Goal: Task Accomplishment & Management: Complete application form

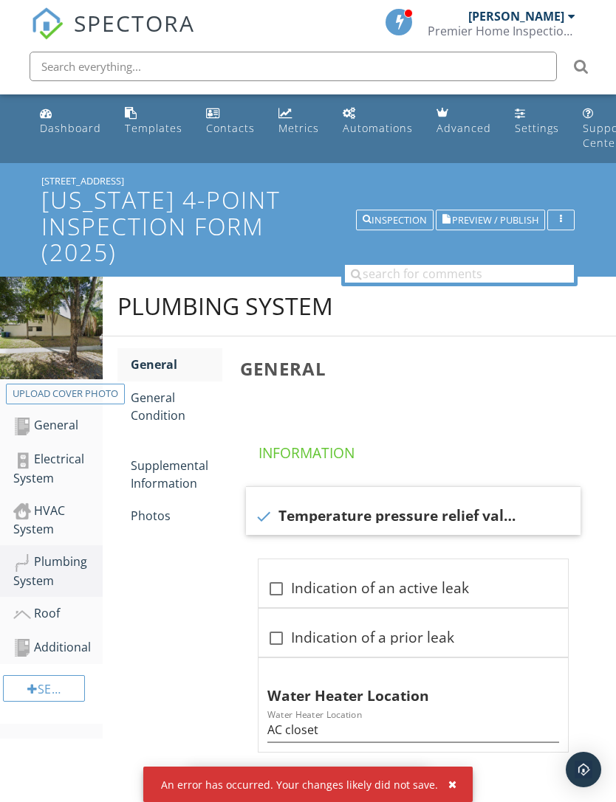
click at [447, 775] on button "button" at bounding box center [446, 784] width 17 height 19
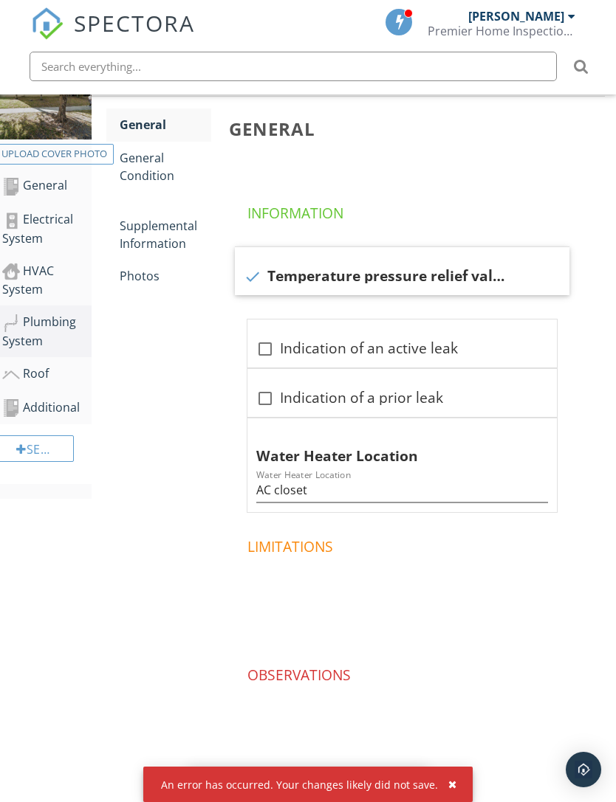
scroll to position [240, 11]
click at [407, 776] on button "button" at bounding box center [401, 784] width 17 height 19
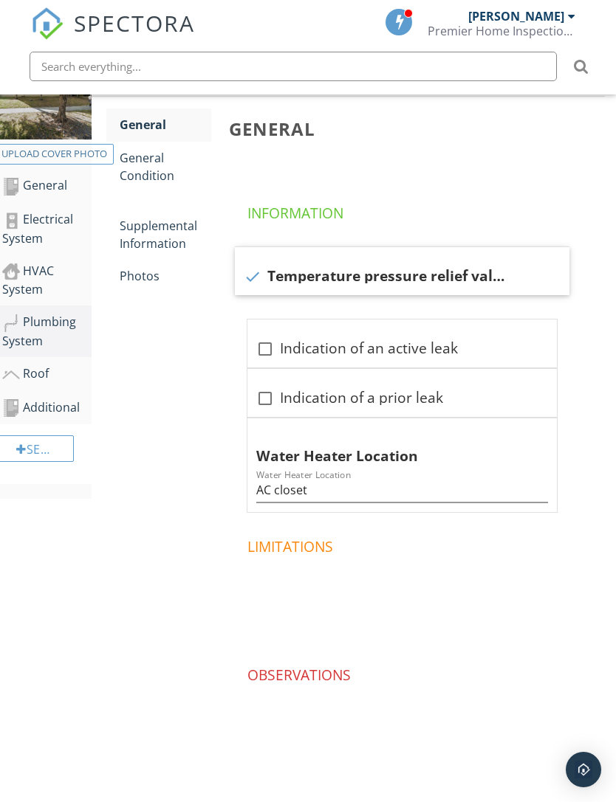
click at [149, 271] on div "Photos" at bounding box center [166, 276] width 92 height 18
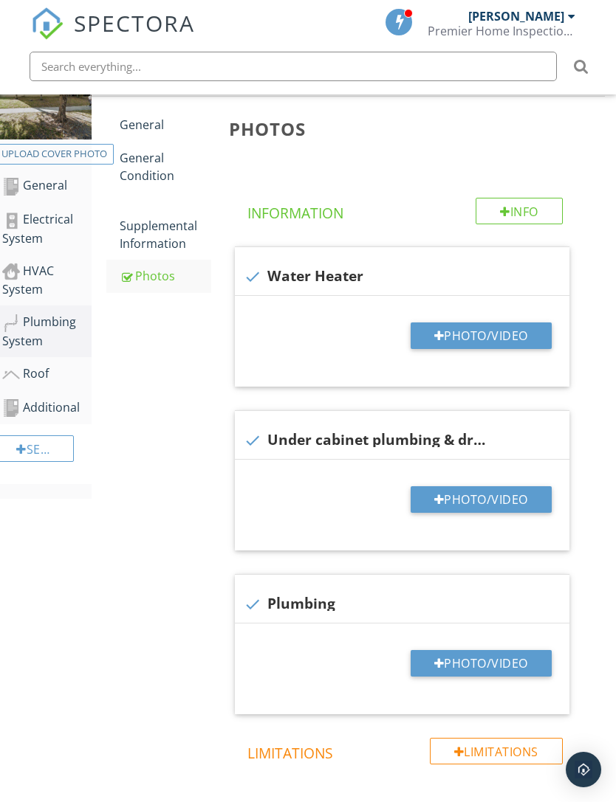
click at [481, 333] on button "Photo/Video" at bounding box center [480, 336] width 141 height 27
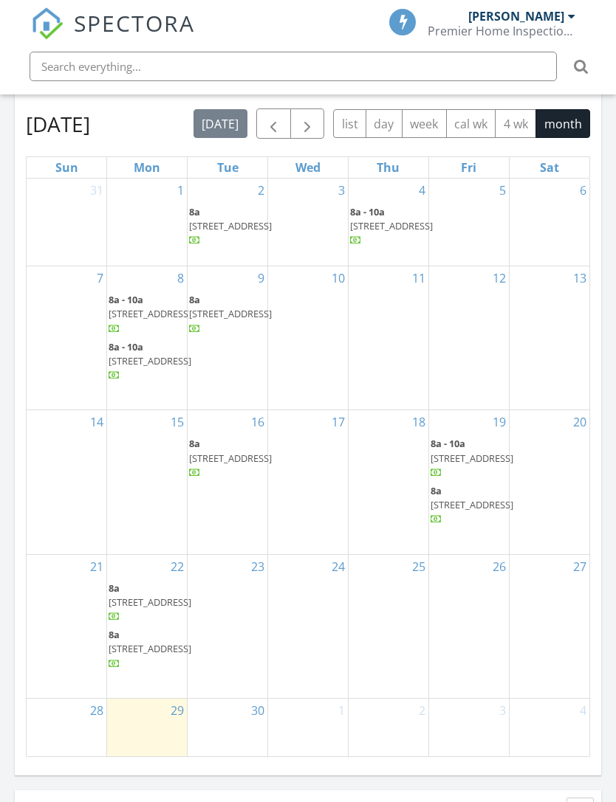
scroll to position [1585, 0]
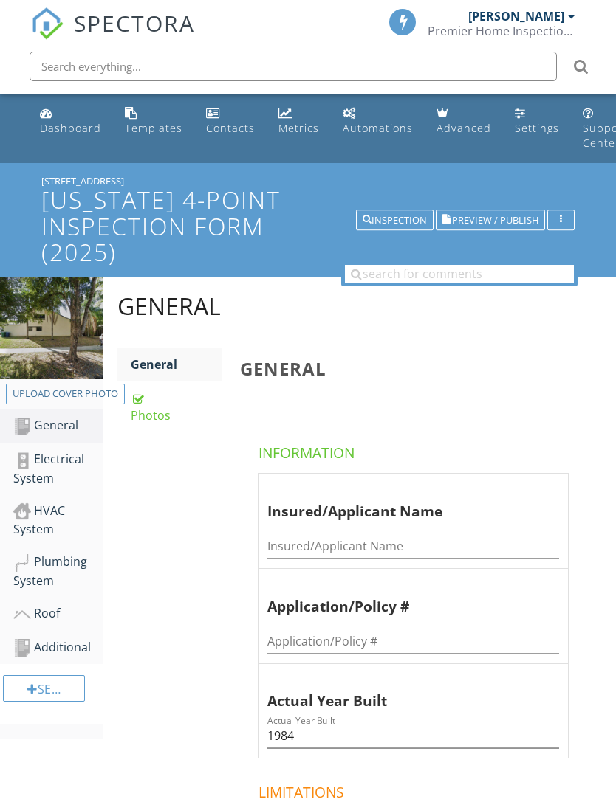
click at [152, 412] on div "Photos" at bounding box center [177, 406] width 92 height 35
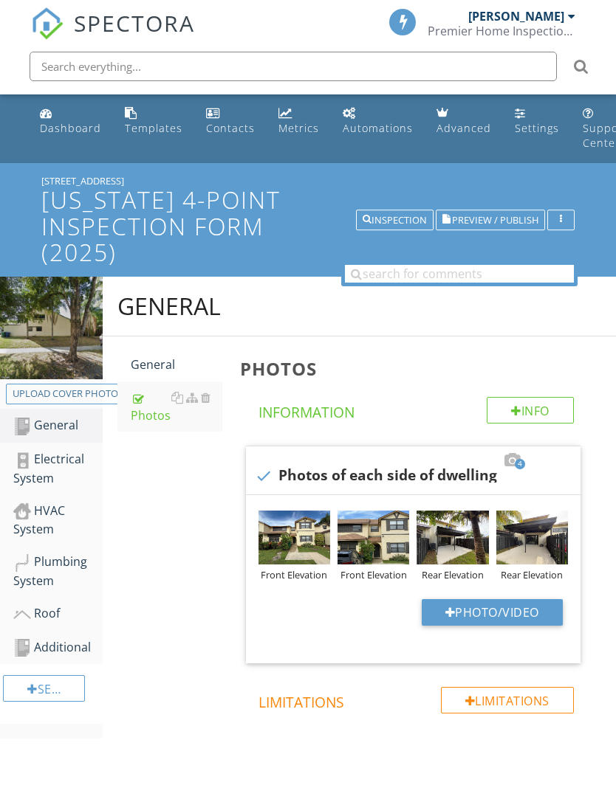
click at [126, 769] on div "General General Photos Photos Info Information 4 check Photos of each side of d…" at bounding box center [359, 555] width 513 height 557
click at [52, 560] on div "Plumbing System" at bounding box center [57, 571] width 89 height 37
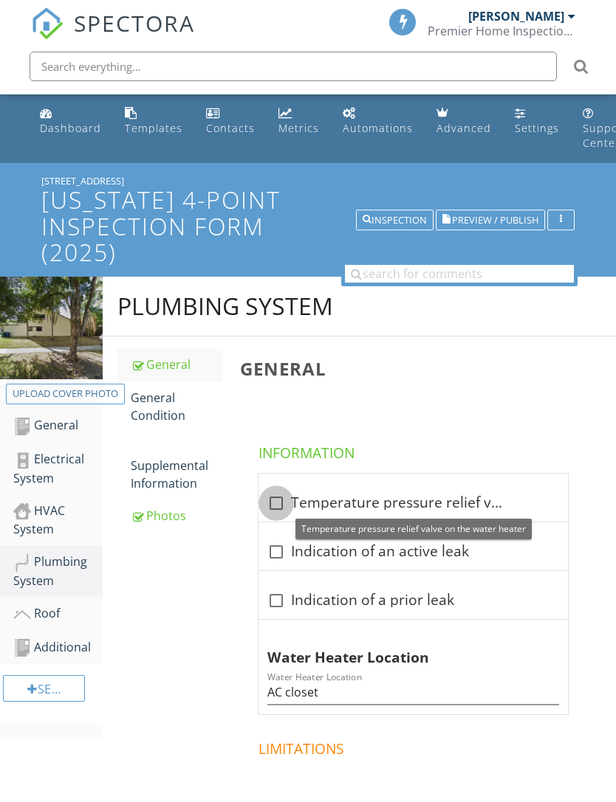
click at [281, 509] on div at bounding box center [276, 503] width 25 height 25
checkbox input "true"
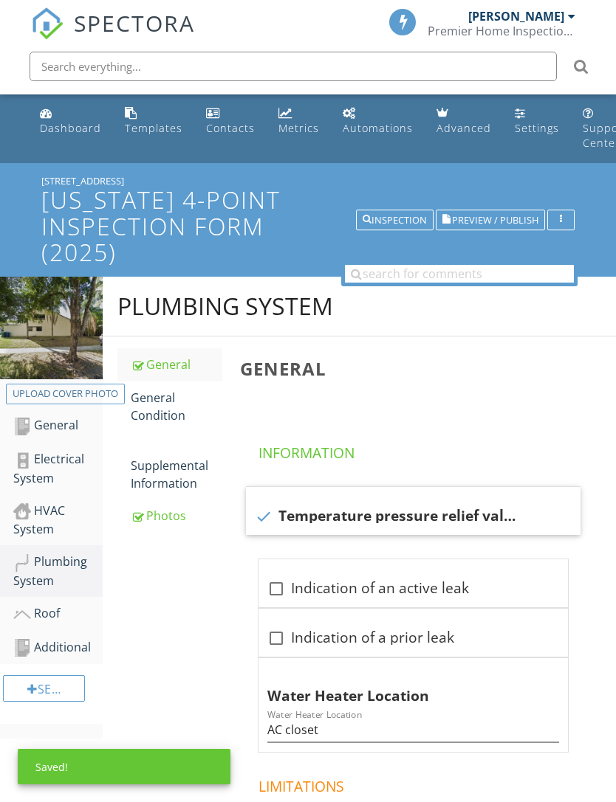
click at [160, 475] on div "Supplemental Information" at bounding box center [177, 465] width 92 height 53
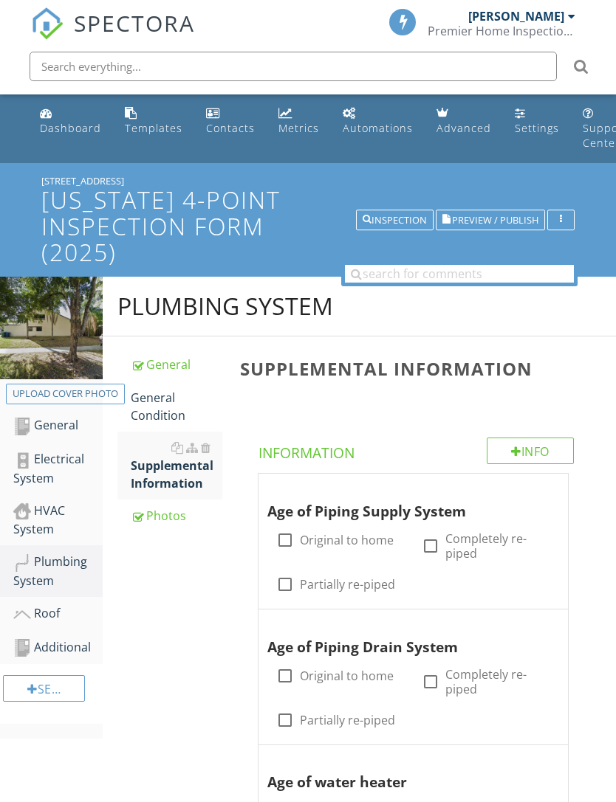
click at [287, 584] on div at bounding box center [284, 584] width 25 height 25
checkbox input "true"
click at [289, 718] on div at bounding box center [284, 720] width 25 height 25
checkbox input "true"
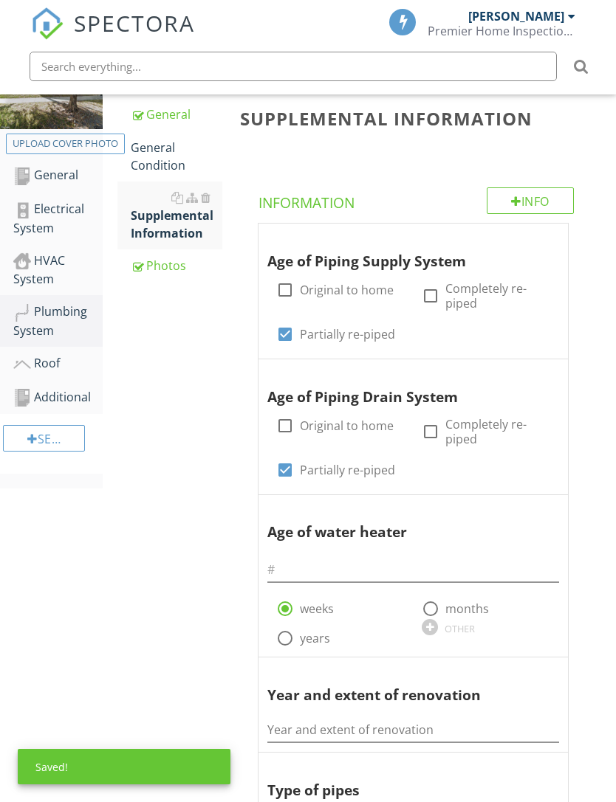
scroll to position [261, 0]
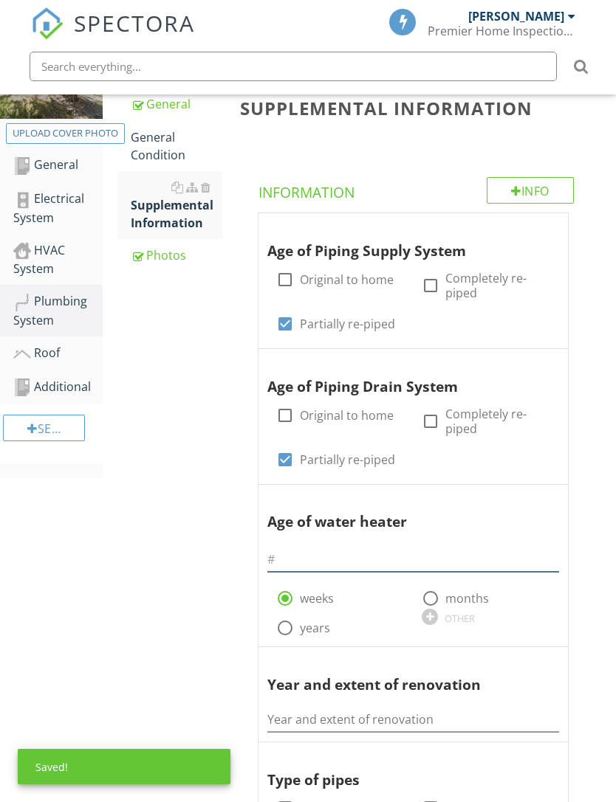
click at [416, 557] on input "text" at bounding box center [413, 560] width 292 height 24
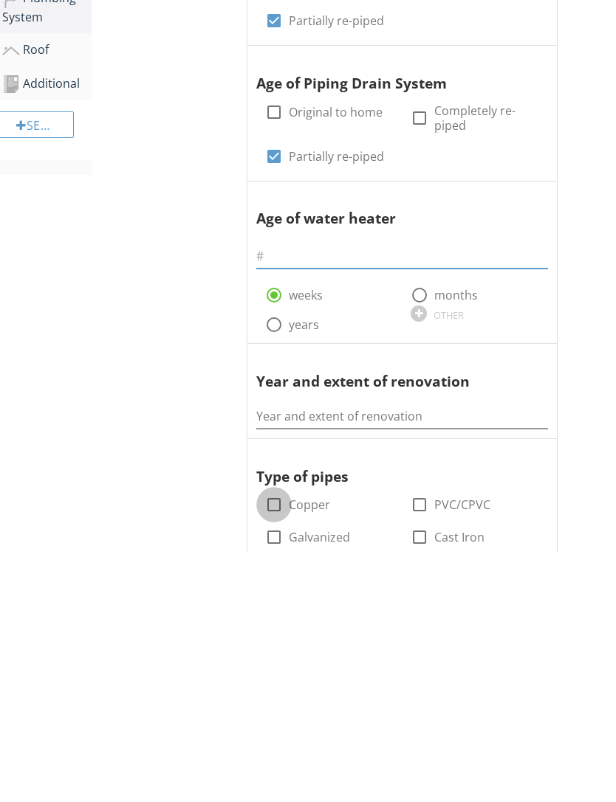
click at [274, 743] on div at bounding box center [273, 755] width 25 height 25
checkbox input "true"
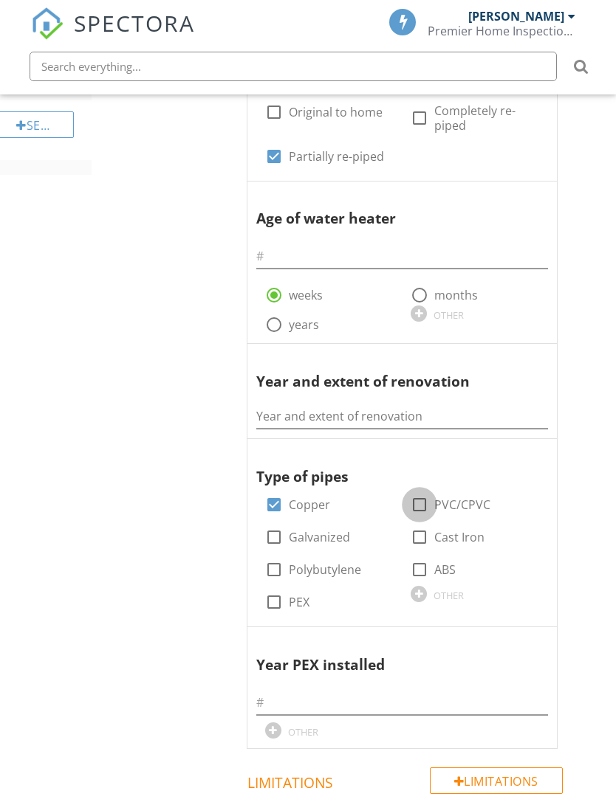
click at [422, 498] on div at bounding box center [419, 504] width 25 height 25
checkbox input "true"
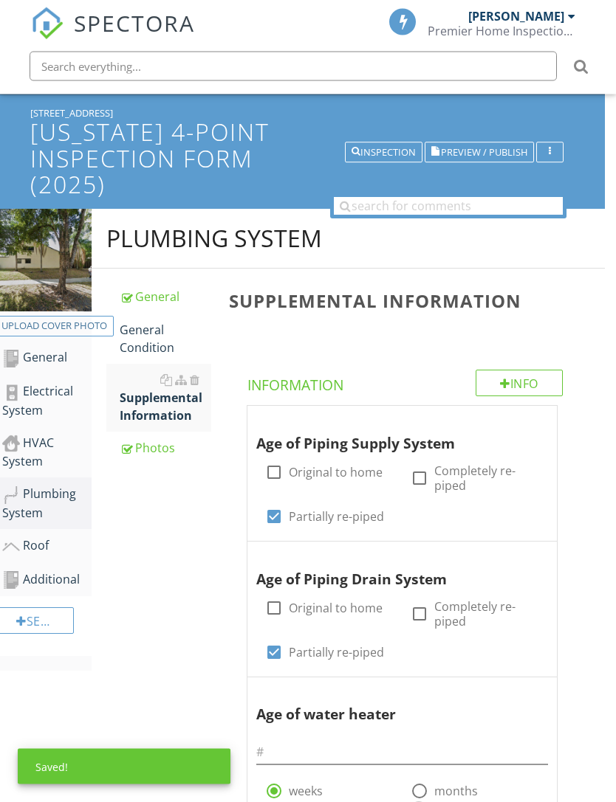
scroll to position [56, 11]
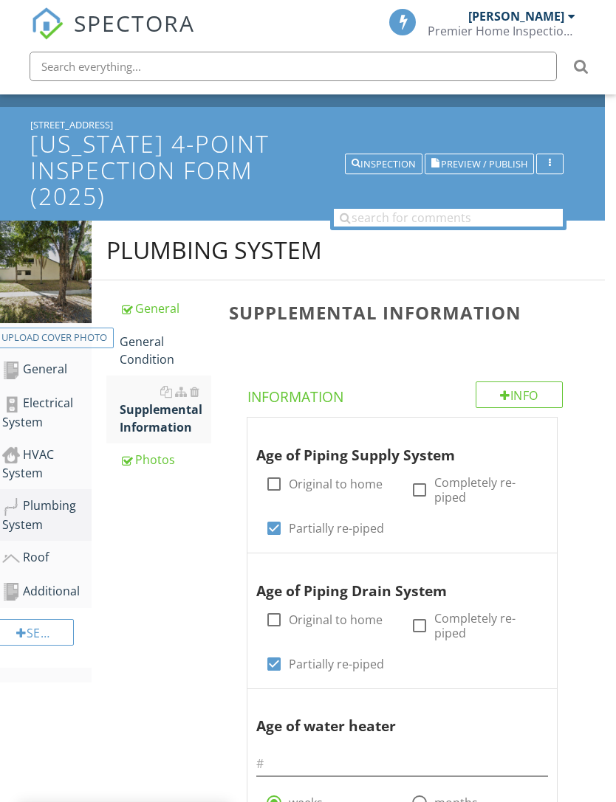
click at [157, 468] on link "Photos" at bounding box center [166, 460] width 92 height 32
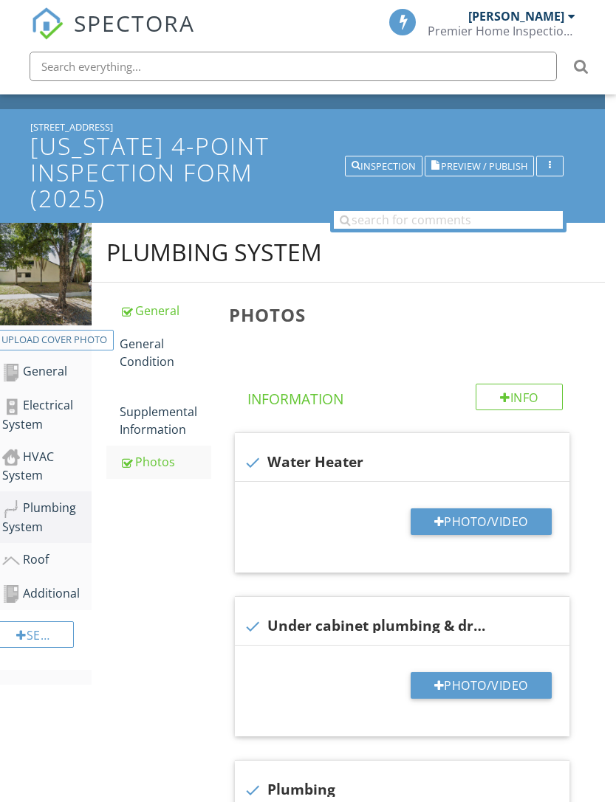
scroll to position [51, 11]
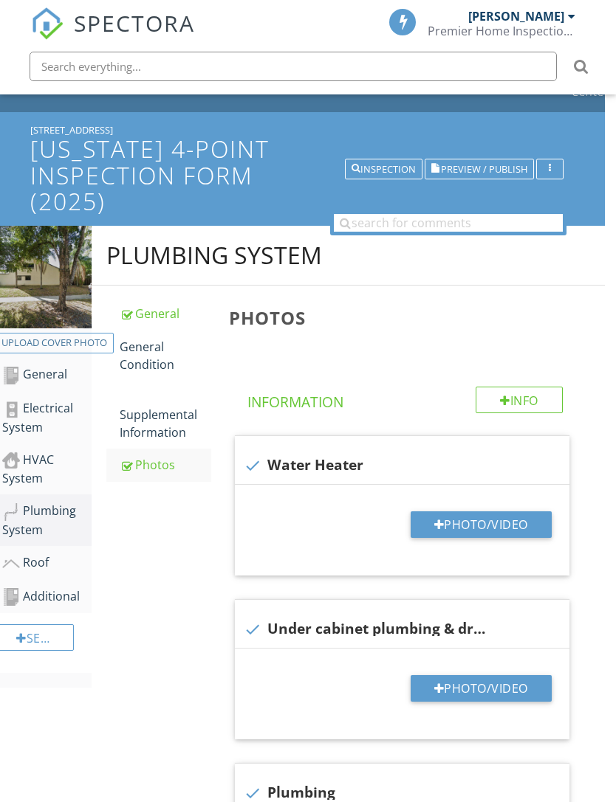
click at [460, 513] on button "Photo/Video" at bounding box center [480, 525] width 141 height 27
click at [453, 518] on button "Photo/Video" at bounding box center [480, 525] width 141 height 27
click at [439, 525] on div at bounding box center [439, 525] width 10 height 12
type input "C:\fakepath\IMG_4631.jpeg"
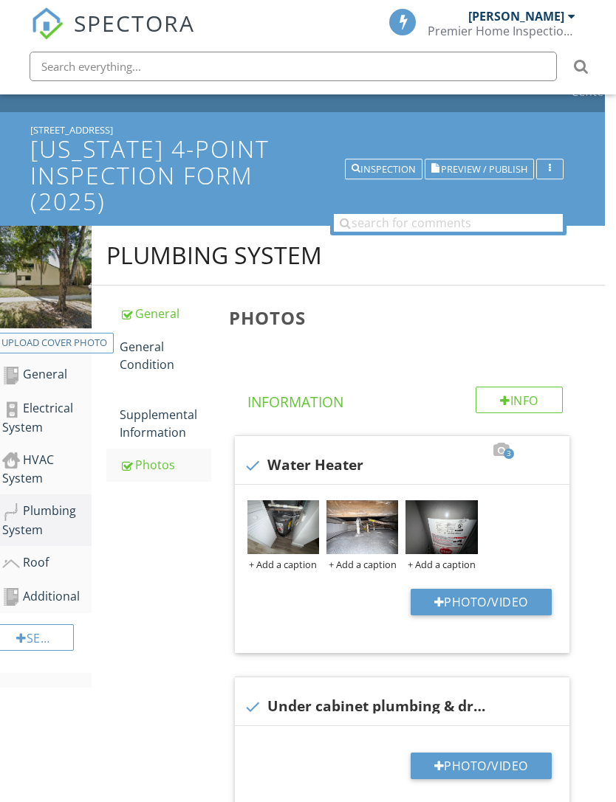
click at [448, 530] on img at bounding box center [441, 528] width 72 height 54
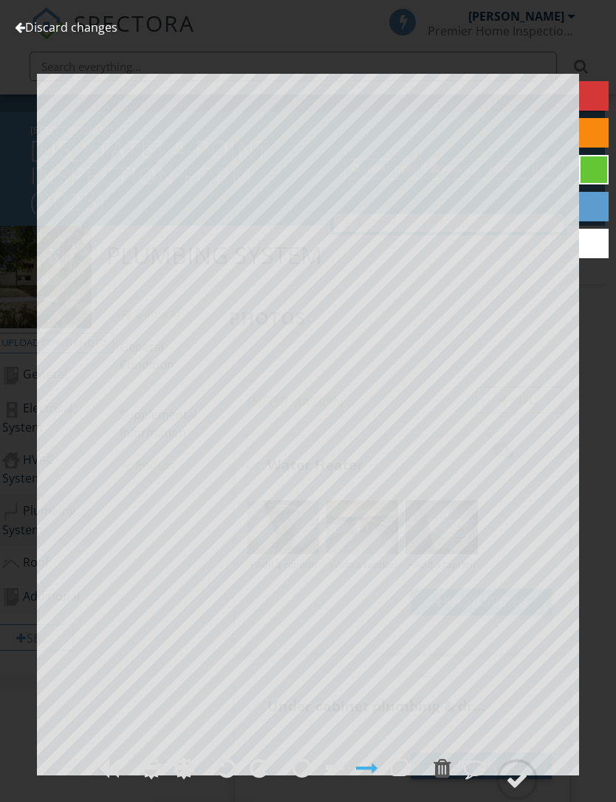
click at [92, 32] on link "Discard changes" at bounding box center [66, 27] width 103 height 16
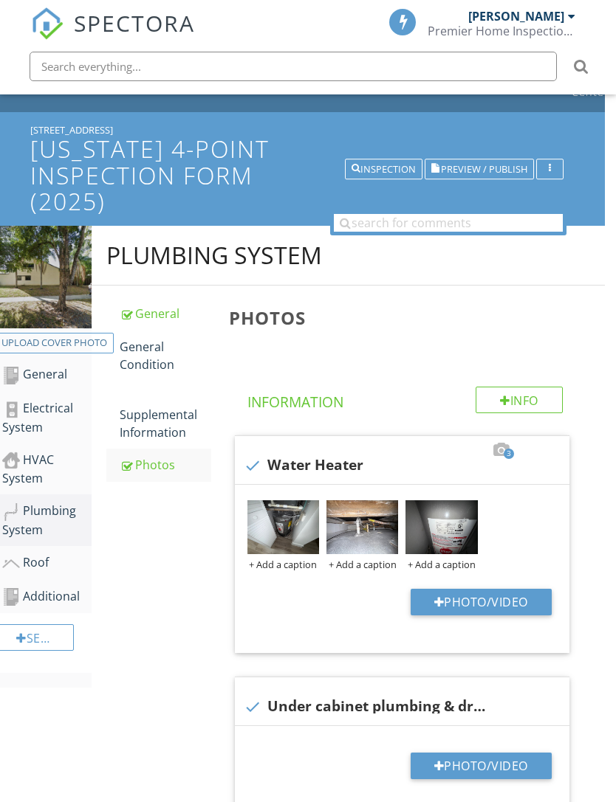
click at [145, 364] on div "General Condition" at bounding box center [166, 355] width 92 height 35
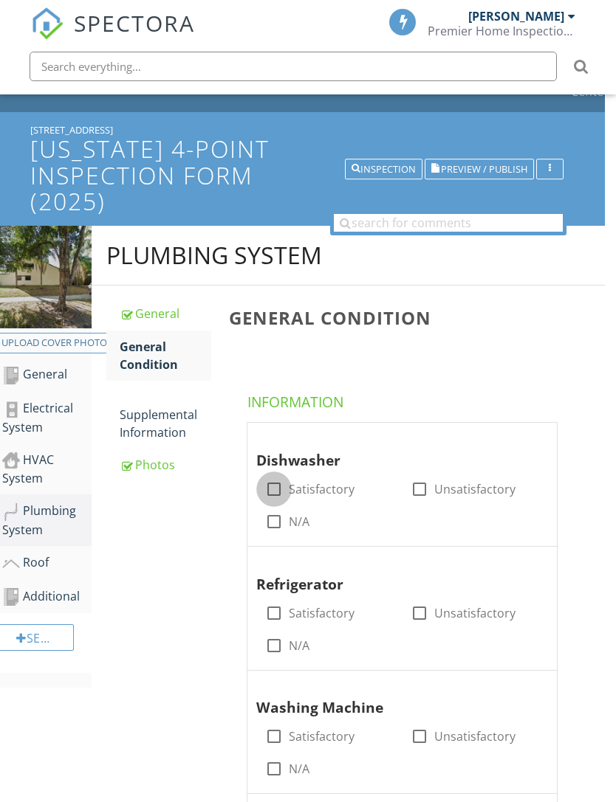
click at [283, 489] on div at bounding box center [273, 489] width 25 height 25
checkbox input "true"
click at [280, 623] on input "Satisfactory" at bounding box center [274, 620] width 18 height 18
checkbox input "true"
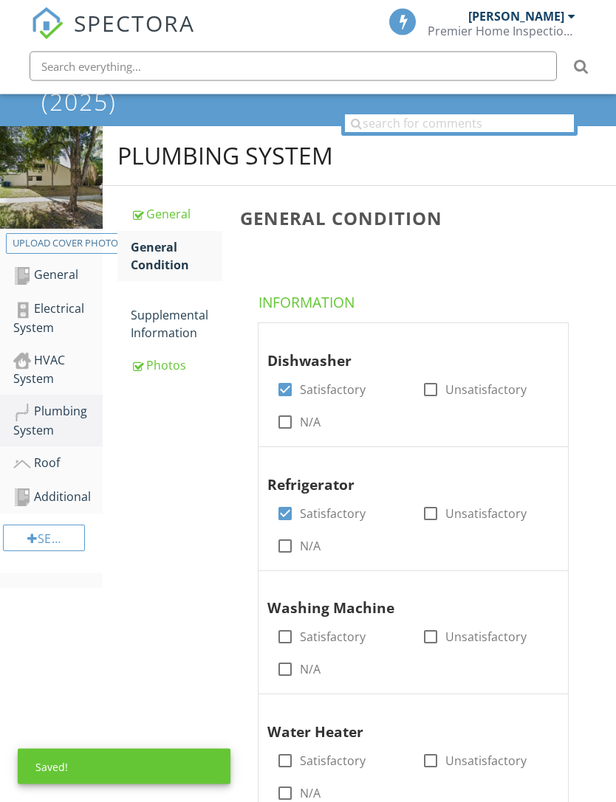
scroll to position [151, 0]
click at [284, 630] on div at bounding box center [284, 637] width 25 height 25
checkbox input "true"
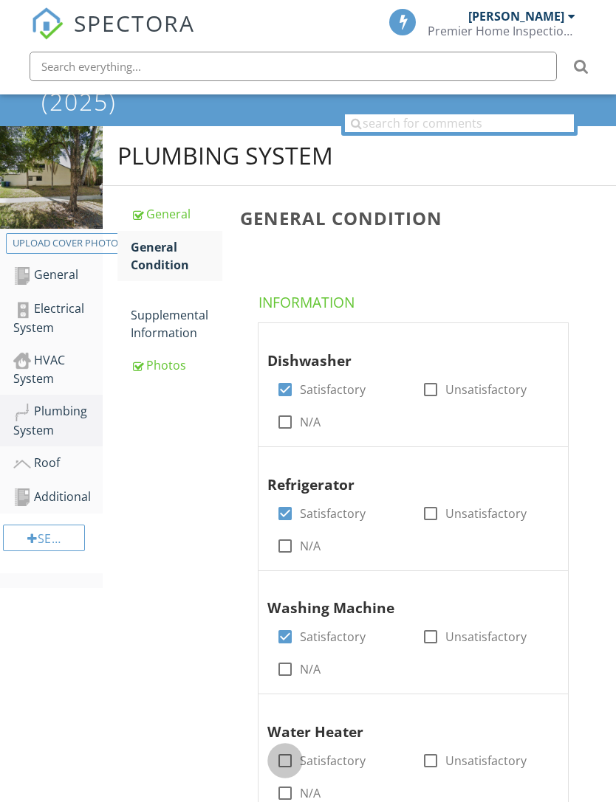
click at [296, 757] on div at bounding box center [284, 761] width 25 height 25
checkbox input "true"
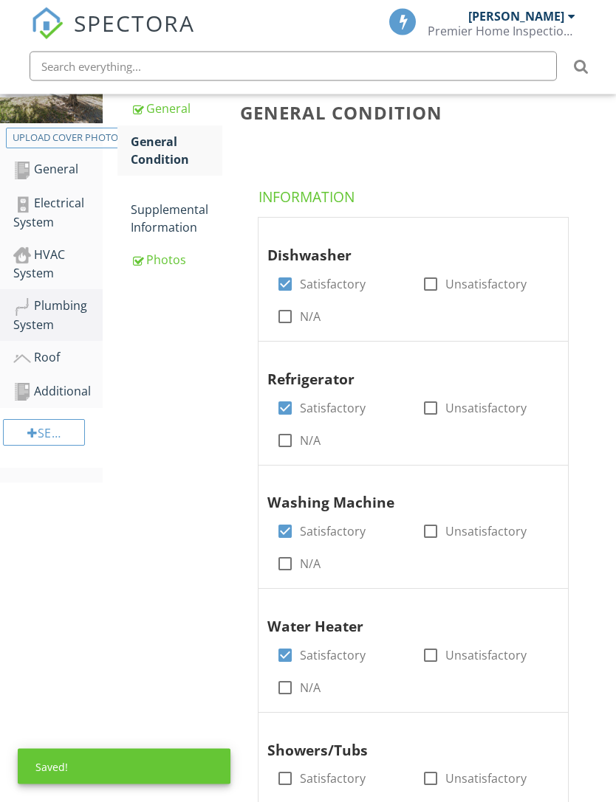
scroll to position [441, 0]
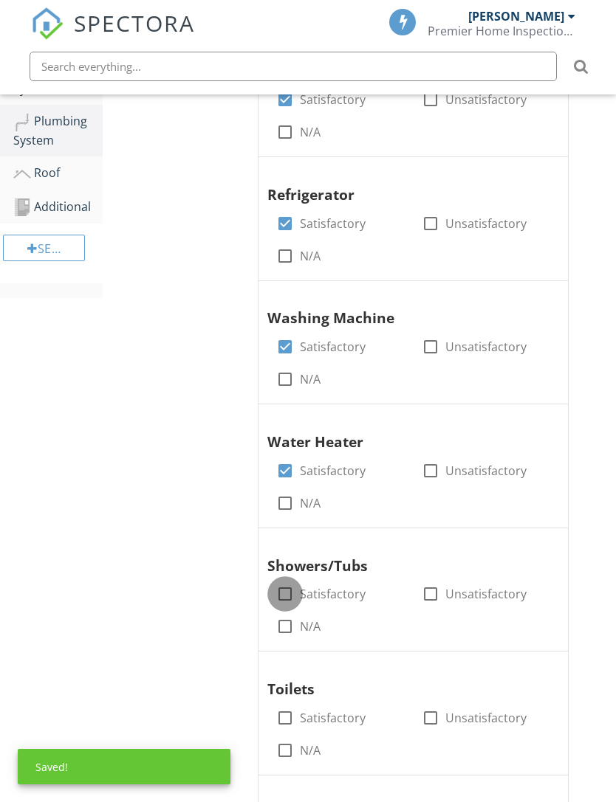
click at [289, 587] on div at bounding box center [284, 594] width 25 height 25
checkbox input "true"
click at [288, 712] on div at bounding box center [284, 718] width 25 height 25
checkbox input "true"
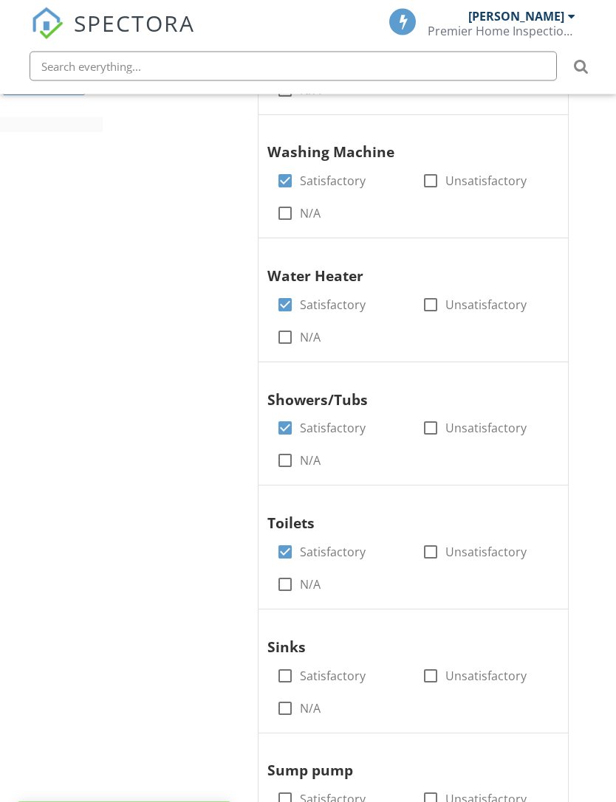
scroll to position [655, 0]
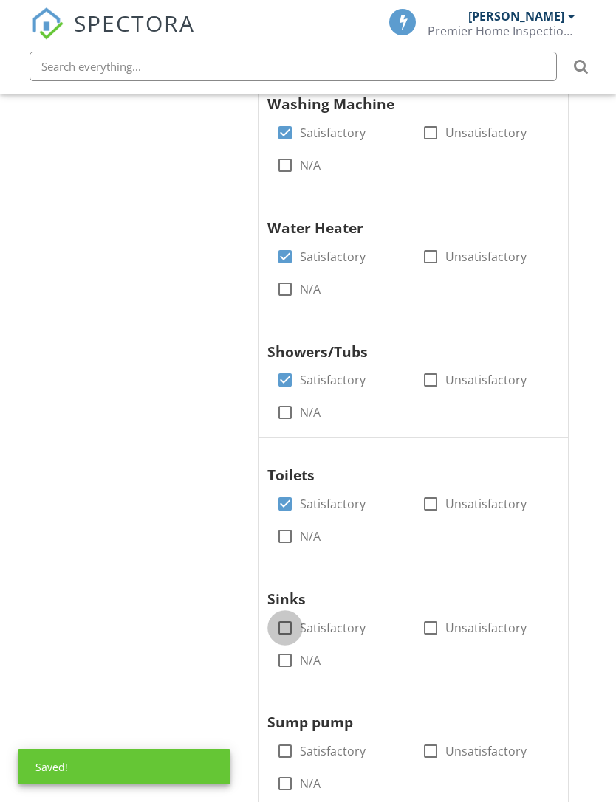
click at [287, 619] on div at bounding box center [284, 628] width 25 height 25
checkbox input "true"
click at [293, 784] on input "N/A" at bounding box center [285, 790] width 18 height 18
checkbox input "true"
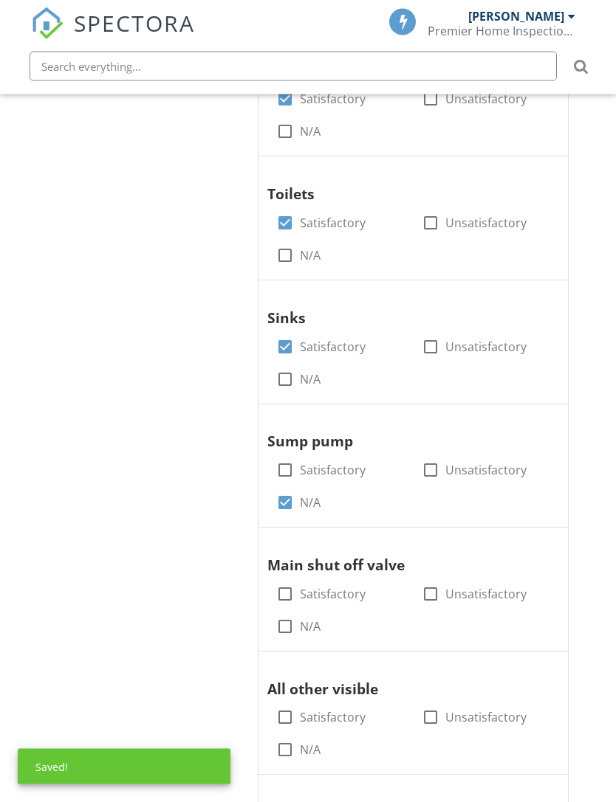
scroll to position [936, 0]
click at [291, 592] on div at bounding box center [284, 594] width 25 height 25
checkbox input "true"
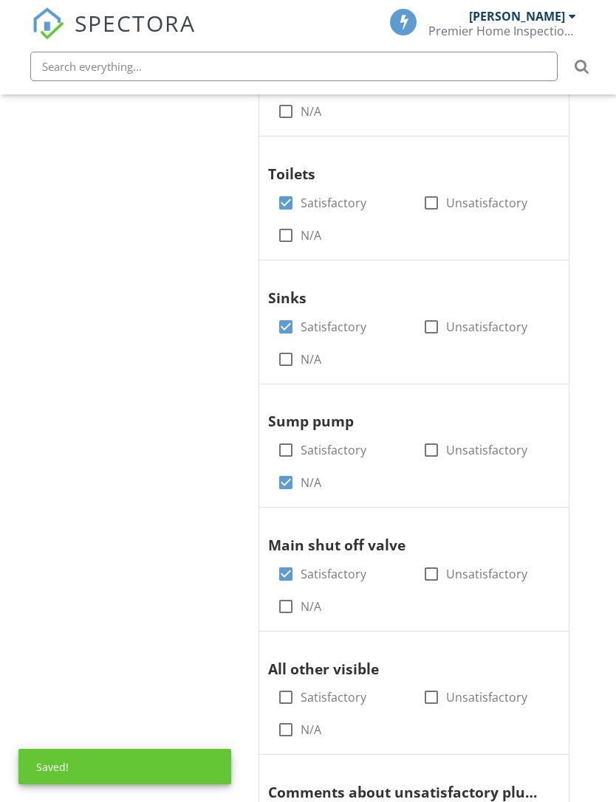
scroll to position [952, 0]
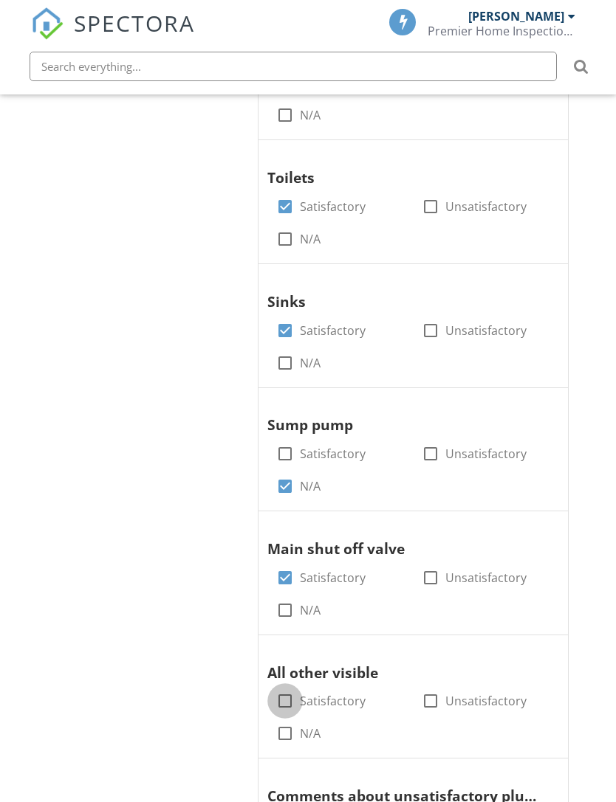
click at [289, 691] on div at bounding box center [284, 701] width 25 height 25
checkbox input "true"
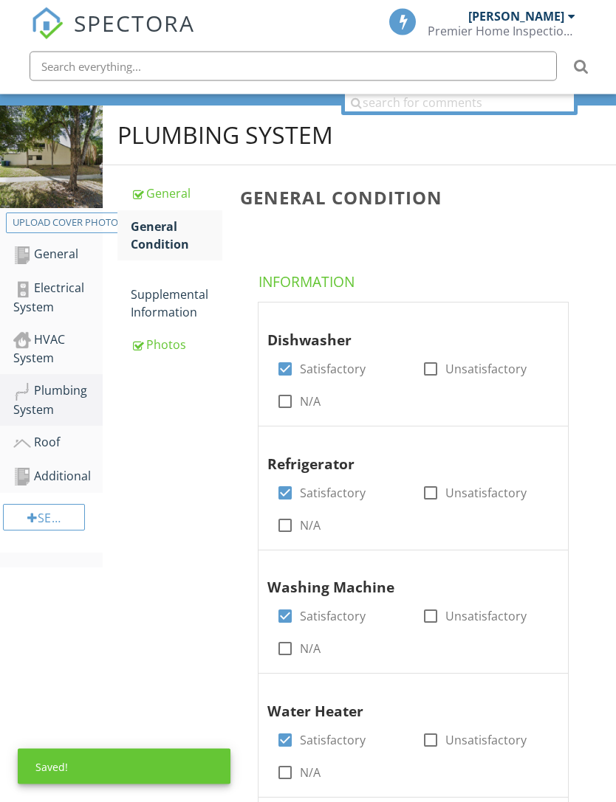
scroll to position [171, 0]
click at [183, 350] on div "Photos" at bounding box center [177, 345] width 92 height 18
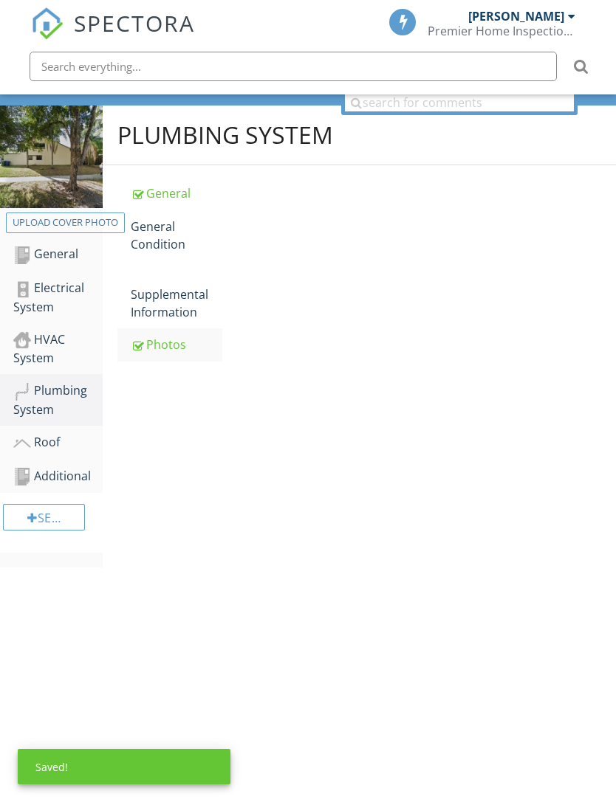
click at [180, 354] on link "Photos" at bounding box center [177, 345] width 92 height 32
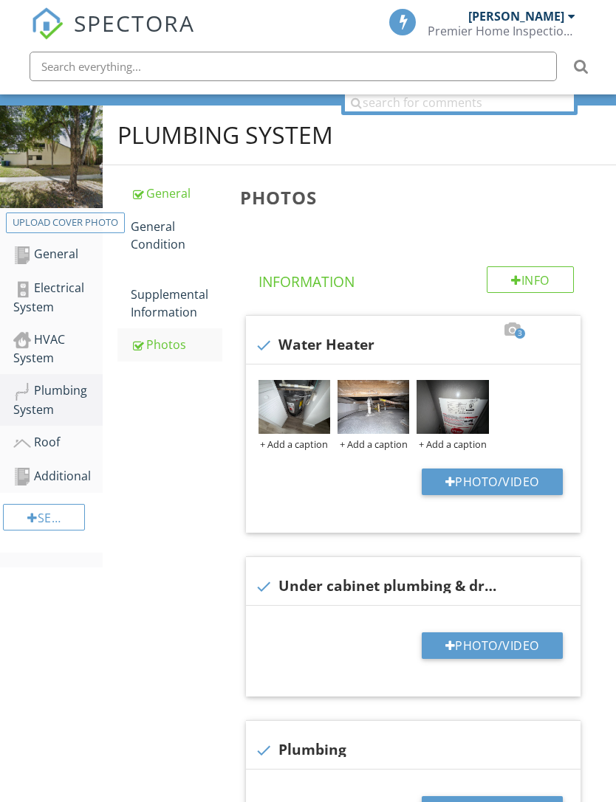
click at [159, 238] on div "General Condition" at bounding box center [177, 235] width 92 height 35
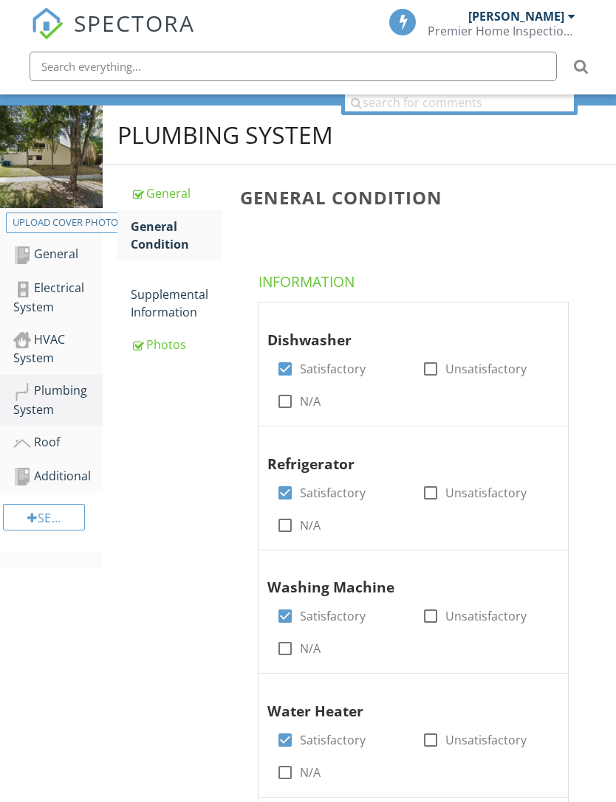
click at [160, 310] on div "Supplemental Information" at bounding box center [177, 294] width 92 height 53
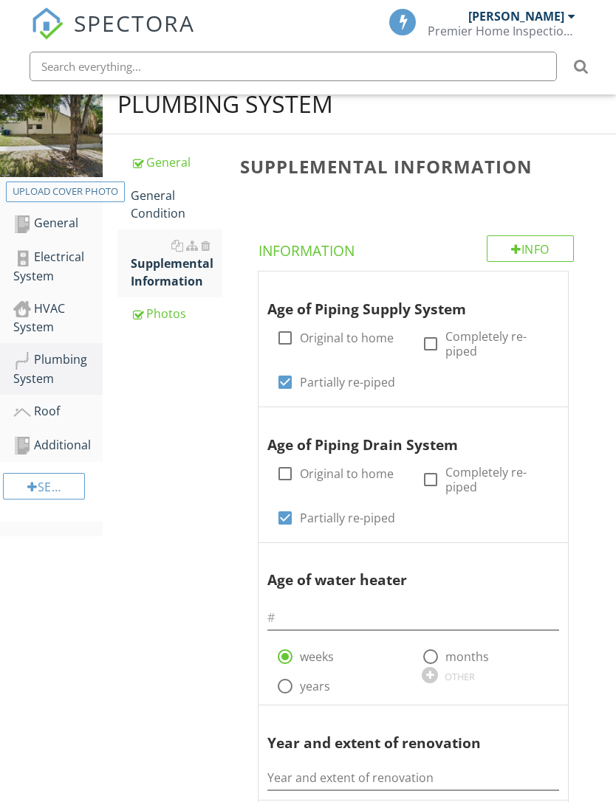
scroll to position [320, 0]
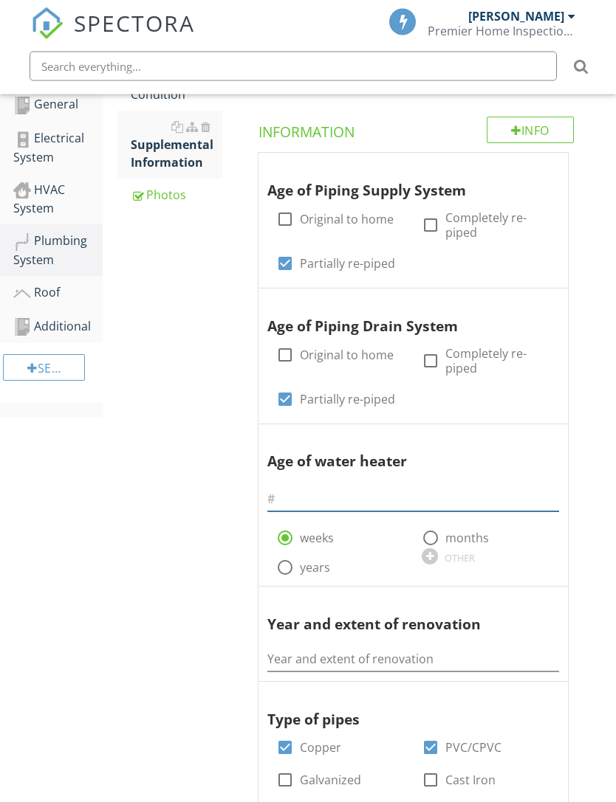
click at [390, 493] on input "text" at bounding box center [413, 500] width 292 height 24
click at [396, 494] on input "text" at bounding box center [413, 500] width 292 height 24
type input "4"
click at [286, 567] on div at bounding box center [284, 568] width 25 height 25
radio input "false"
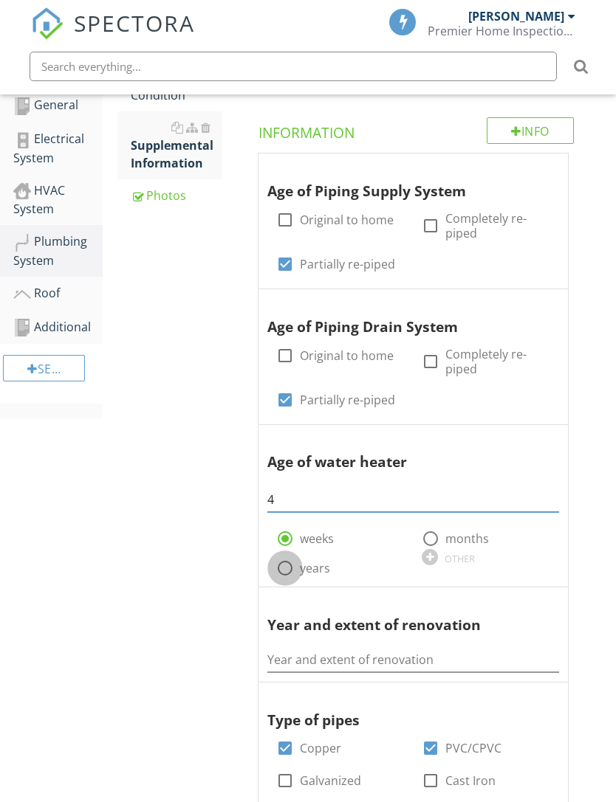
radio input "true"
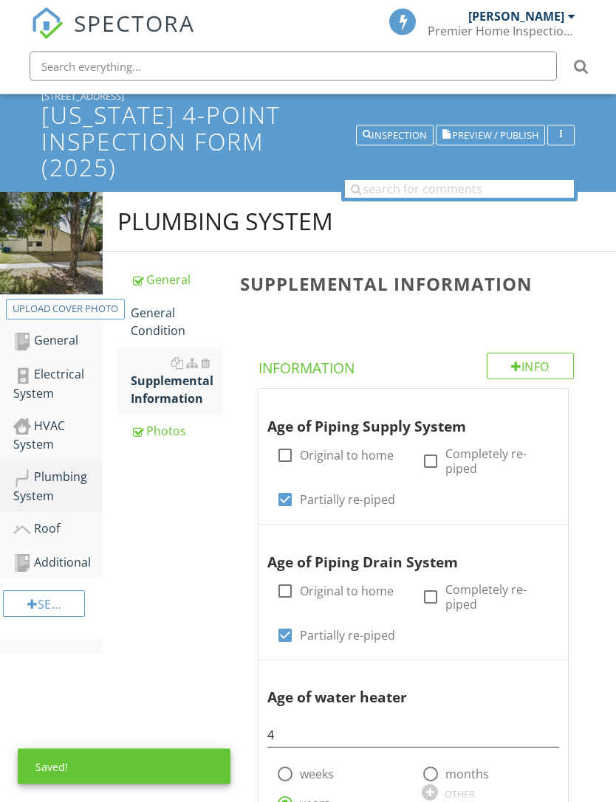
scroll to position [83, 0]
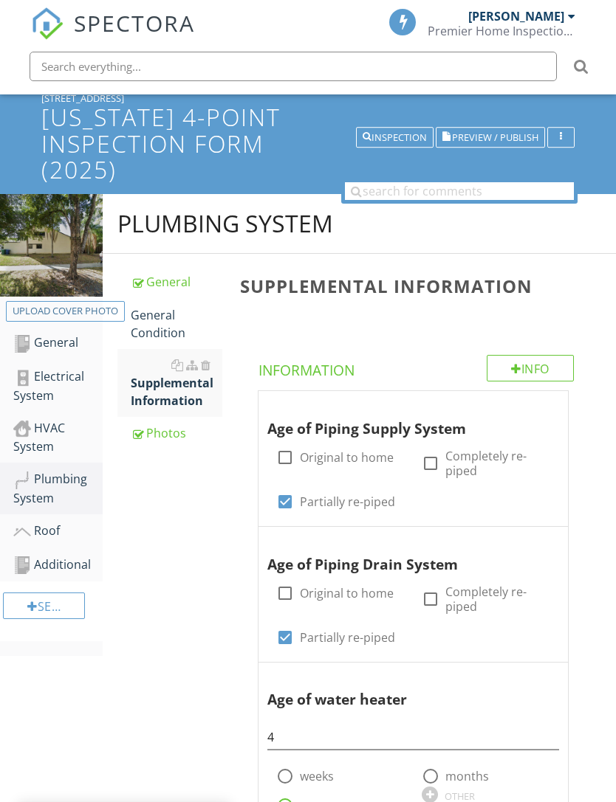
click at [175, 446] on link "Photos" at bounding box center [177, 433] width 92 height 32
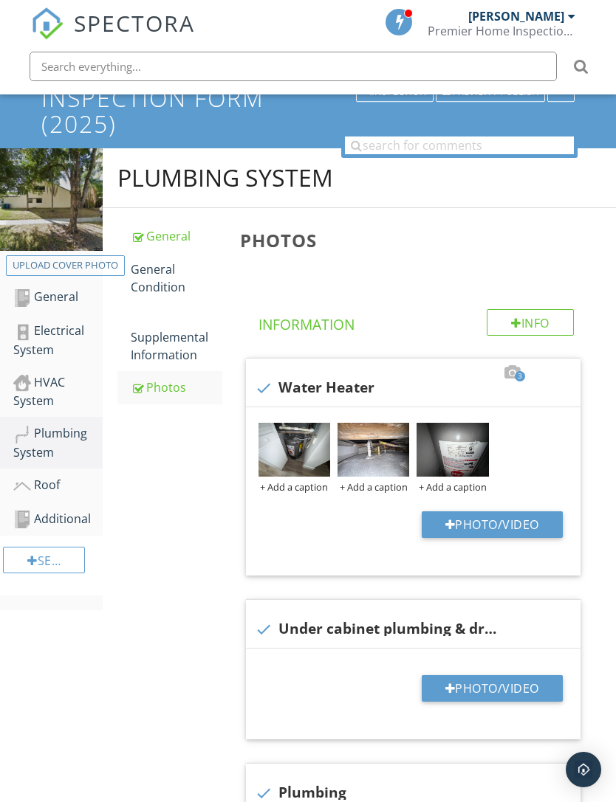
scroll to position [188, 0]
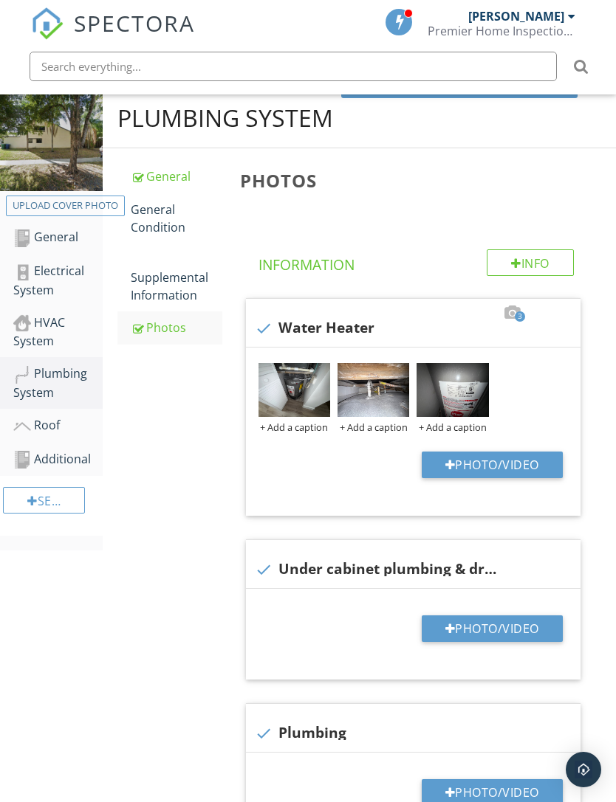
click at [492, 633] on button "Photo/Video" at bounding box center [492, 629] width 141 height 27
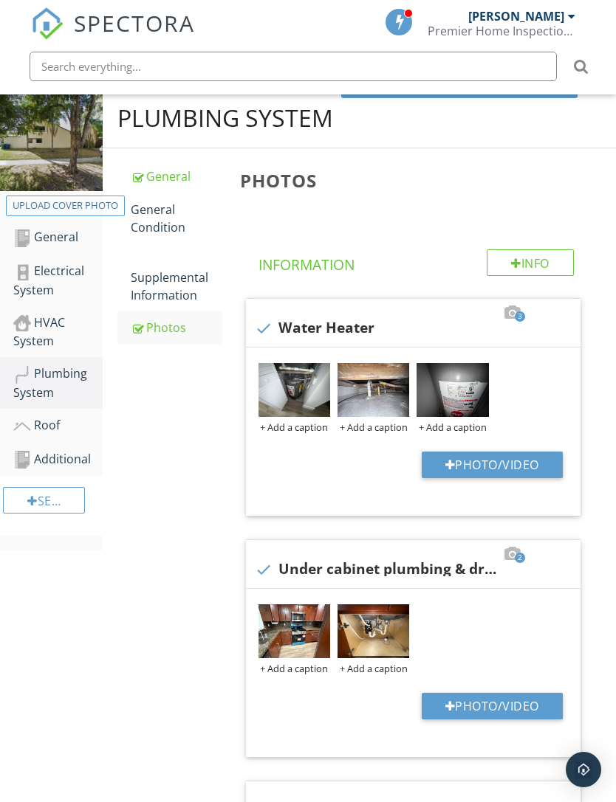
click at [474, 710] on button "Photo/Video" at bounding box center [492, 706] width 141 height 27
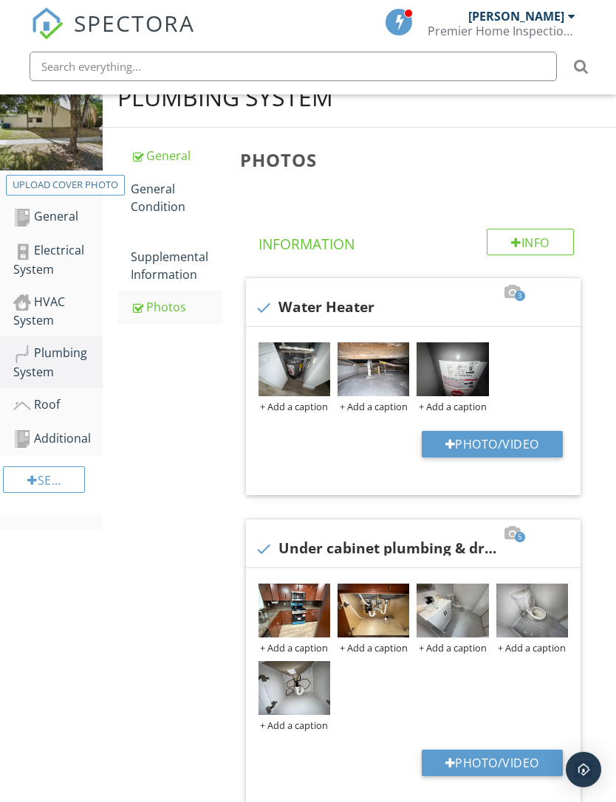
scroll to position [224, 0]
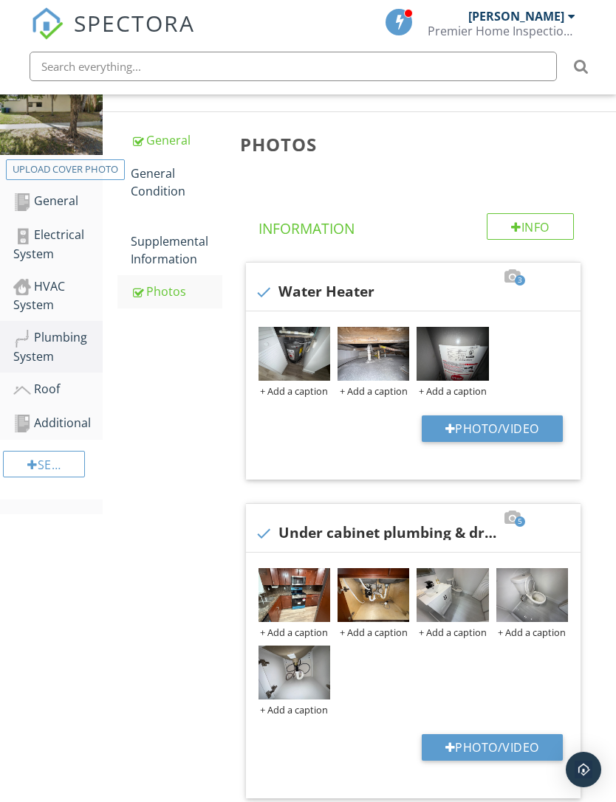
click at [479, 746] on button "Photo/Video" at bounding box center [492, 748] width 141 height 27
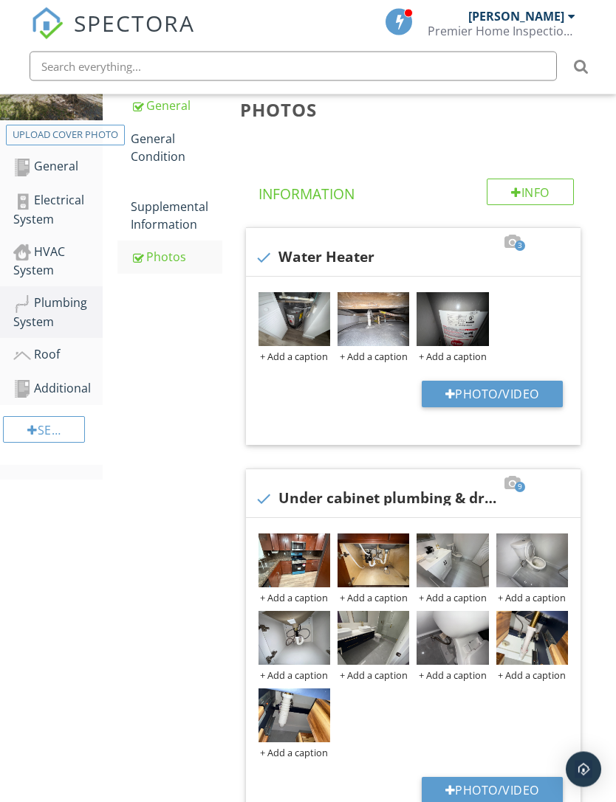
scroll to position [396, 0]
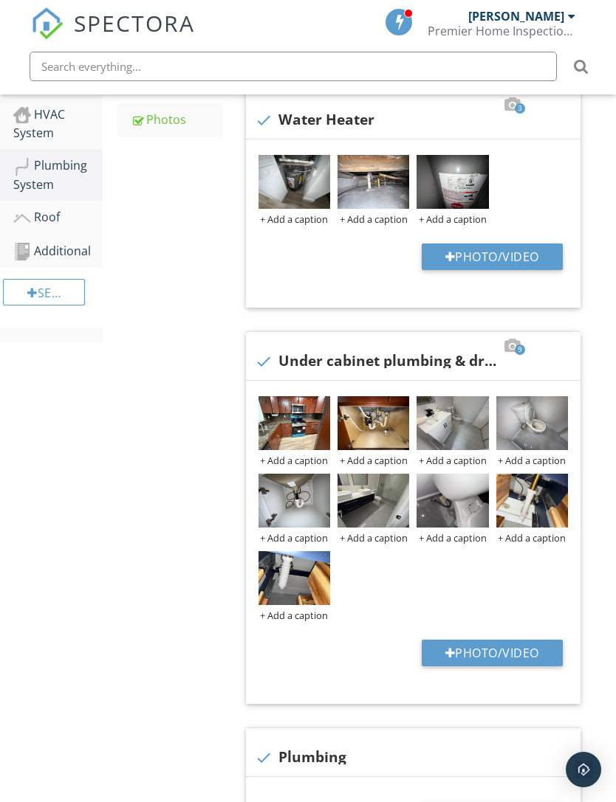
click at [461, 650] on button "Photo/Video" at bounding box center [492, 653] width 141 height 27
type input "C:\fakepath\IMG_4726.jpeg"
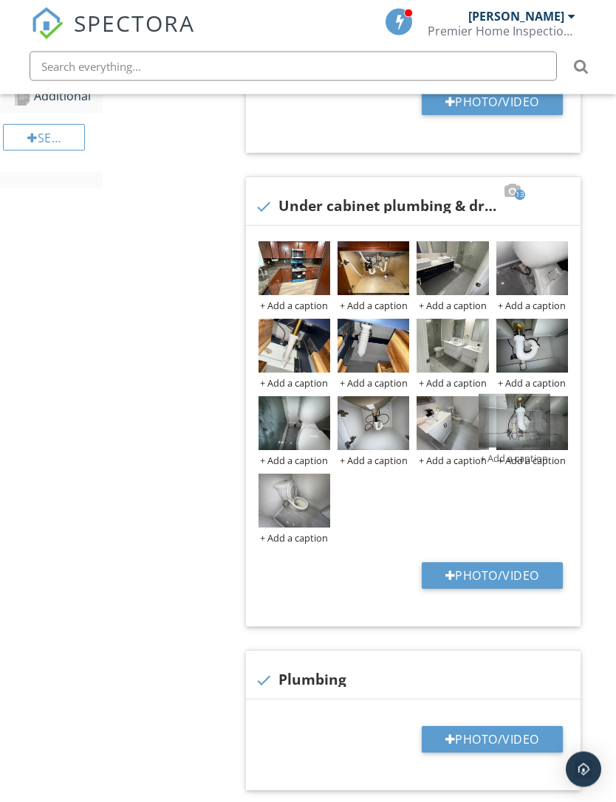
scroll to position [551, 0]
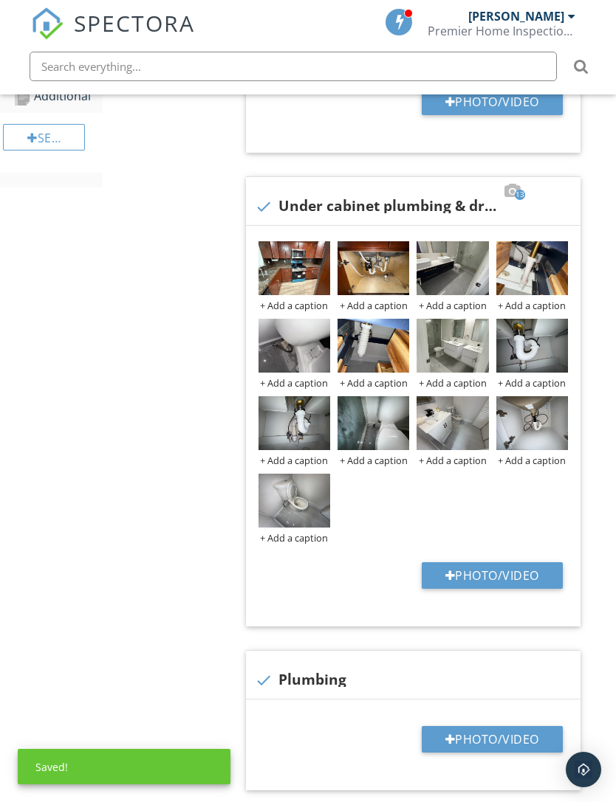
click at [532, 272] on img at bounding box center [532, 268] width 72 height 54
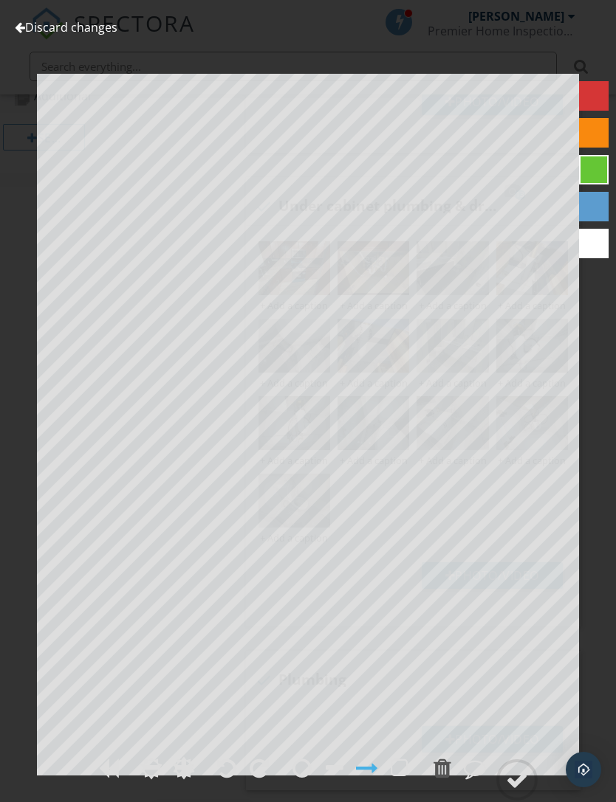
click at [28, 22] on link "Discard changes" at bounding box center [66, 27] width 103 height 16
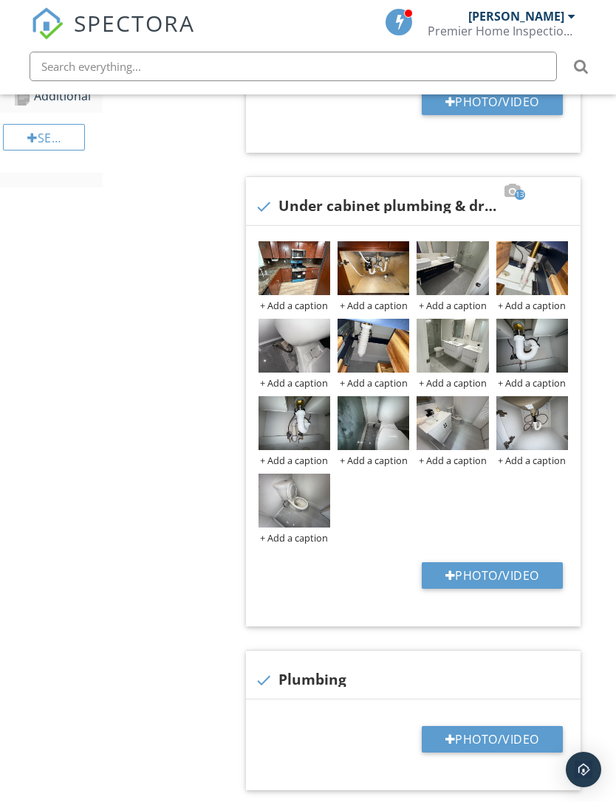
click at [457, 737] on button "Photo/Video" at bounding box center [492, 739] width 141 height 27
type input "C:\fakepath\IMG_4601.jpeg"
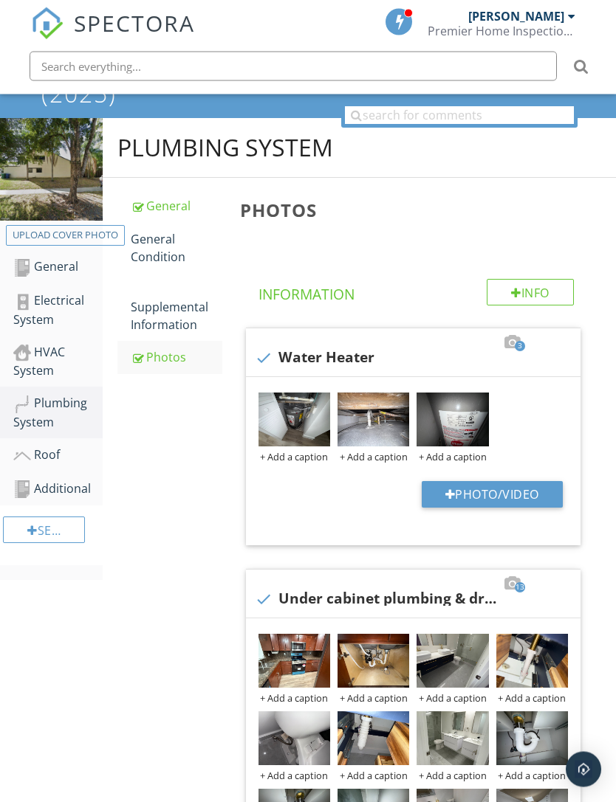
click at [51, 453] on div "Roof" at bounding box center [57, 456] width 89 height 19
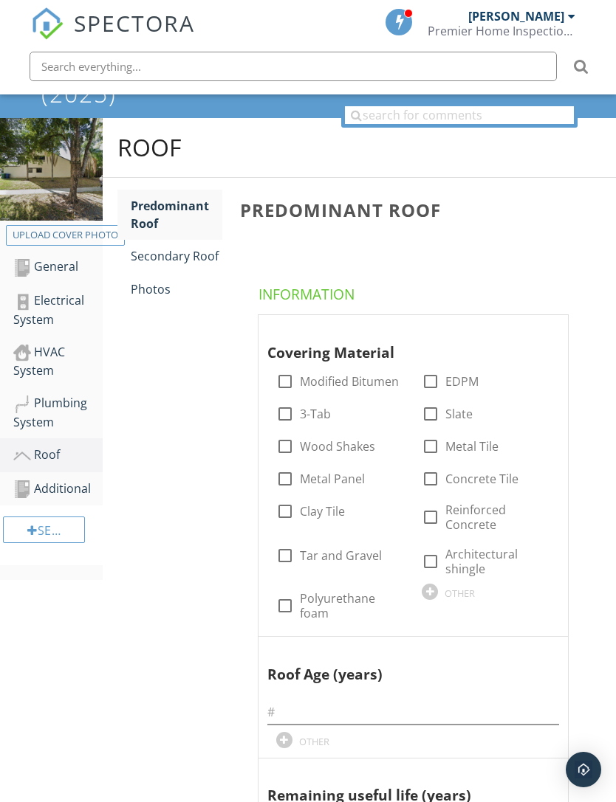
click at [150, 289] on div "Photos" at bounding box center [177, 290] width 92 height 18
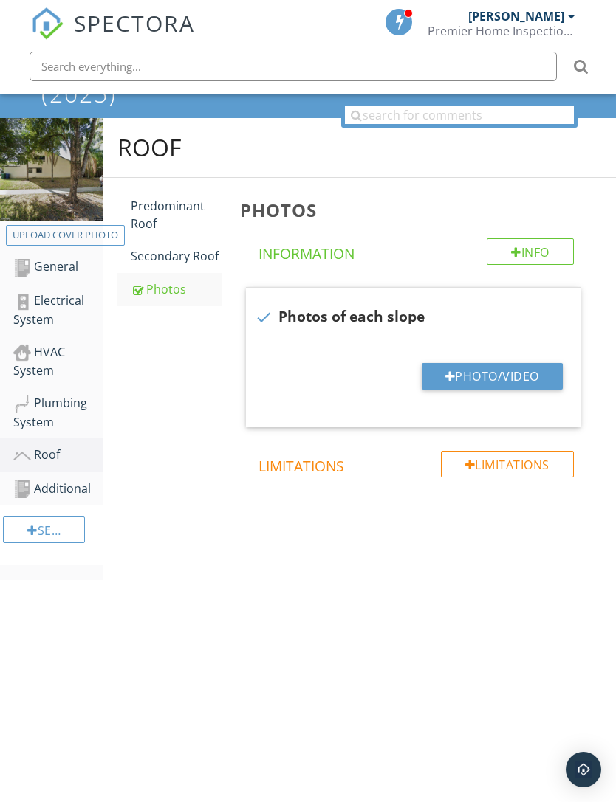
click at [502, 366] on button "Photo/Video" at bounding box center [492, 376] width 141 height 27
type input "C:\fakepath\dji_fly_20250922_113858_130_1758555587476_photo.jpeg"
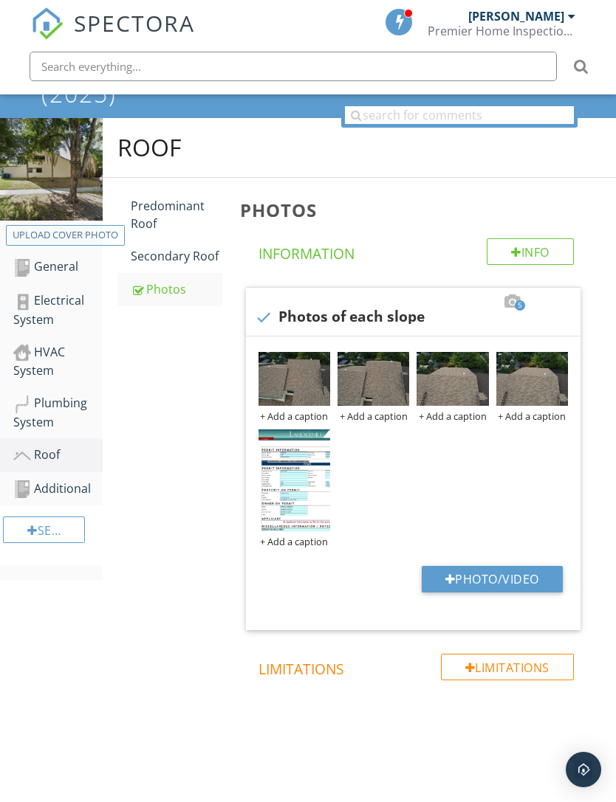
click at [393, 362] on img at bounding box center [373, 379] width 72 height 54
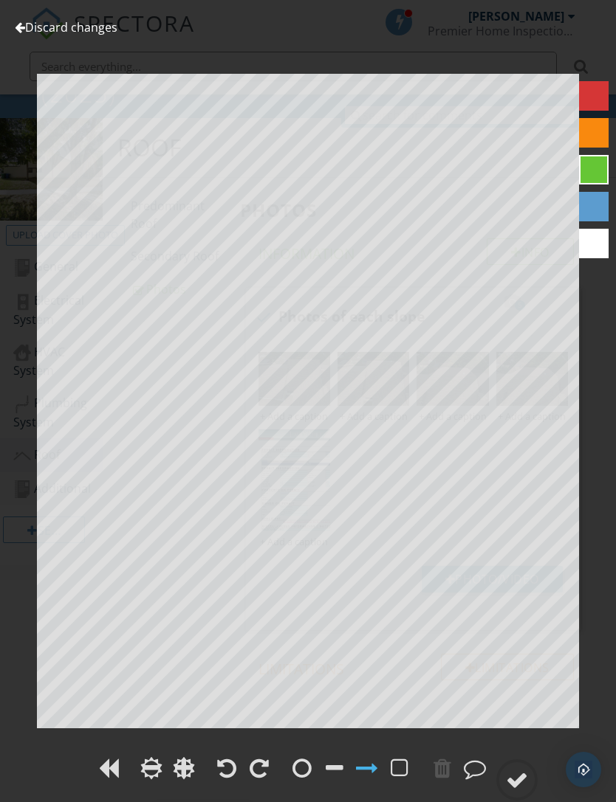
click at [69, 34] on link "Discard changes" at bounding box center [66, 27] width 103 height 16
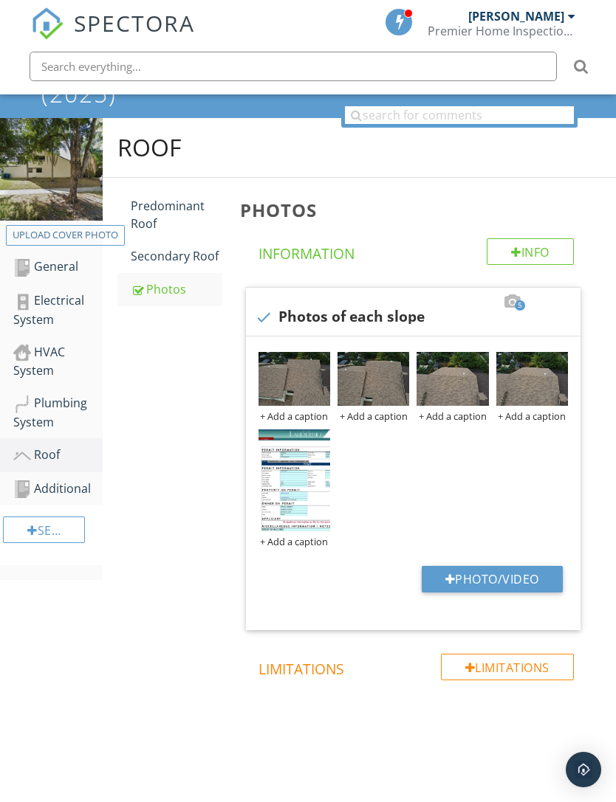
click at [298, 545] on div "+ Add a caption" at bounding box center [294, 542] width 72 height 12
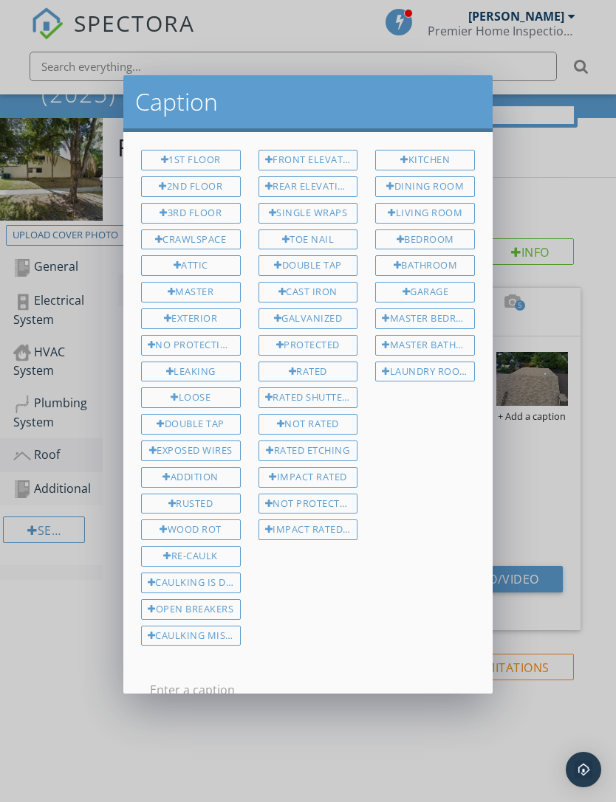
click at [416, 584] on div "1st Floor 2nd Floor 3rd Floor Crawlspace Attic Master Exterior No Protection Le…" at bounding box center [307, 401] width 351 height 502
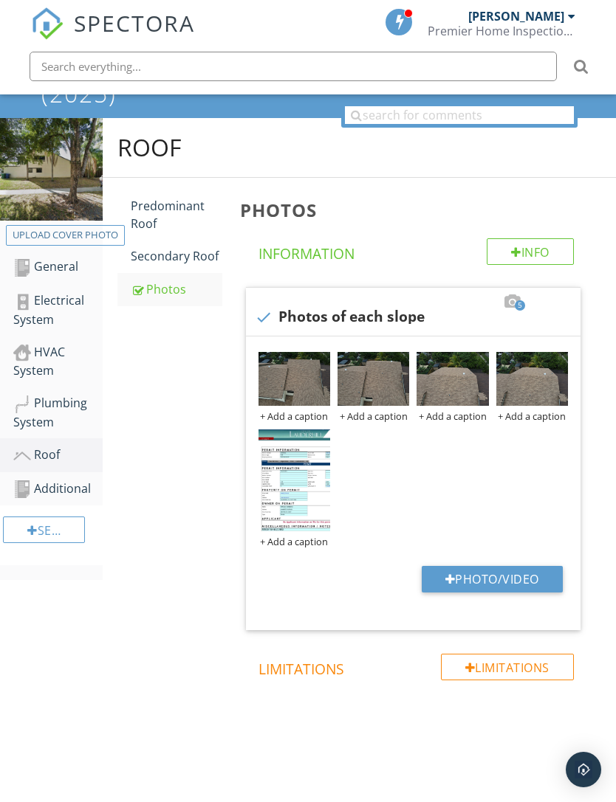
click at [541, 506] on div at bounding box center [308, 401] width 616 height 802
click at [298, 501] on img at bounding box center [294, 481] width 72 height 102
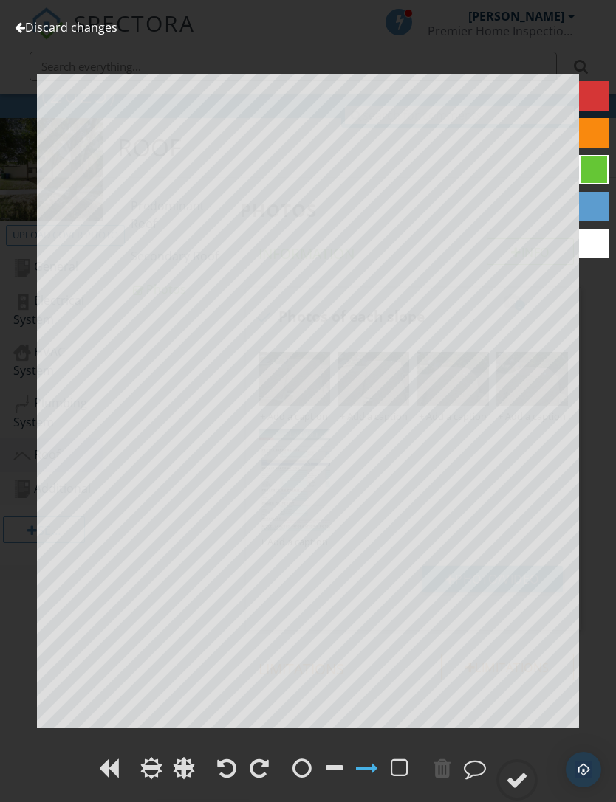
click at [78, 33] on link "Discard changes" at bounding box center [66, 27] width 103 height 16
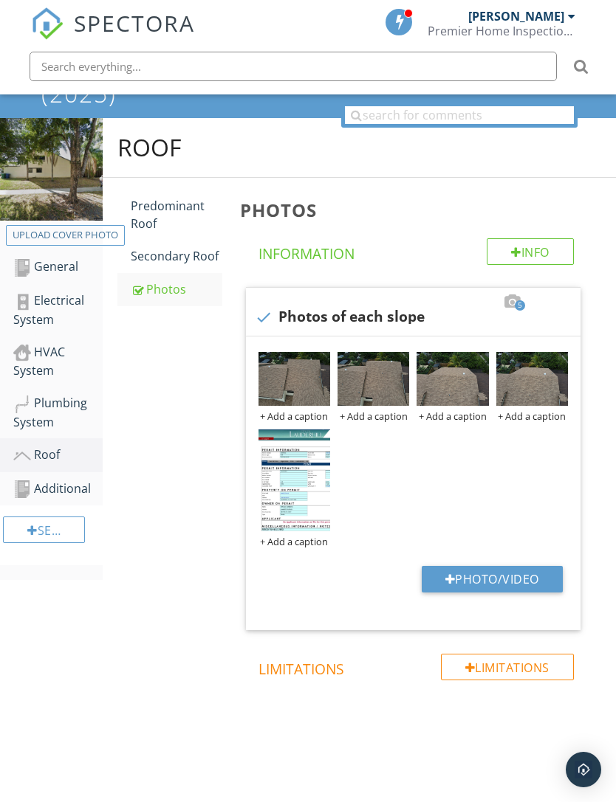
click at [297, 545] on div "+ Add a caption" at bounding box center [294, 542] width 72 height 12
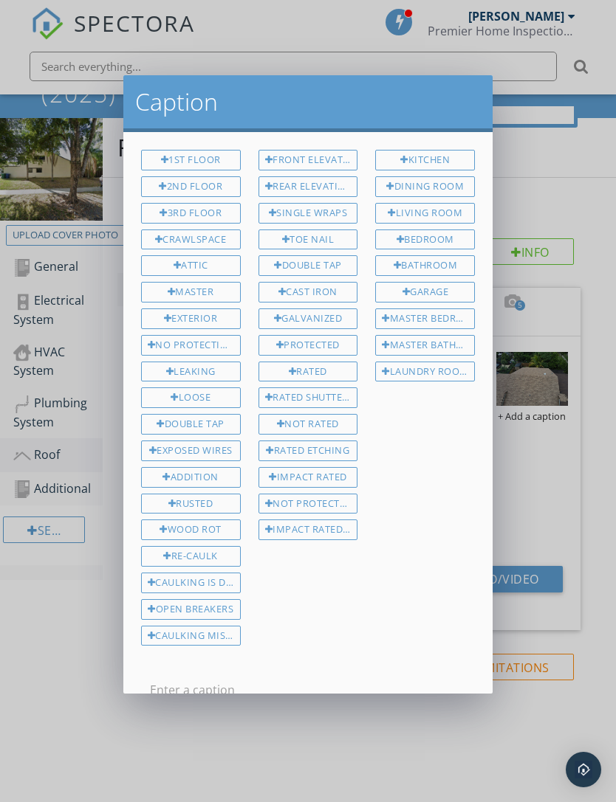
click at [262, 688] on input "text" at bounding box center [308, 690] width 316 height 24
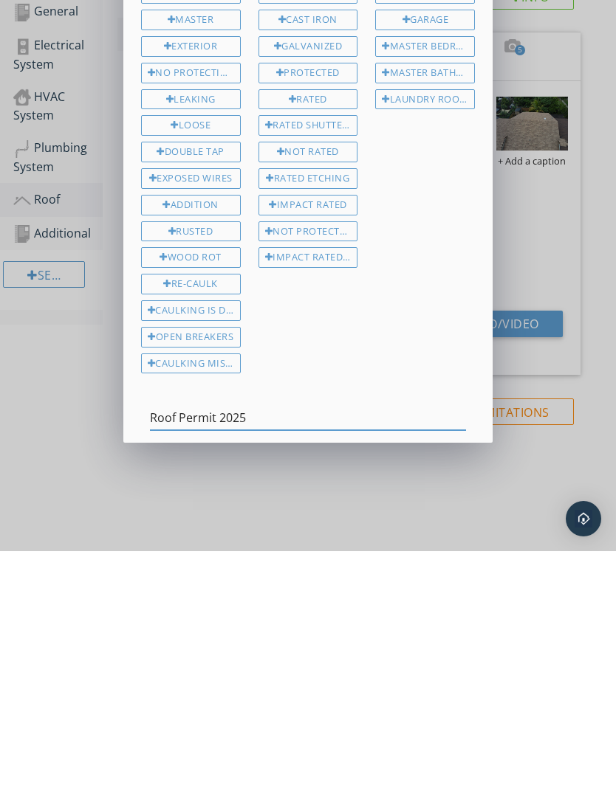
scroll to position [32, 0]
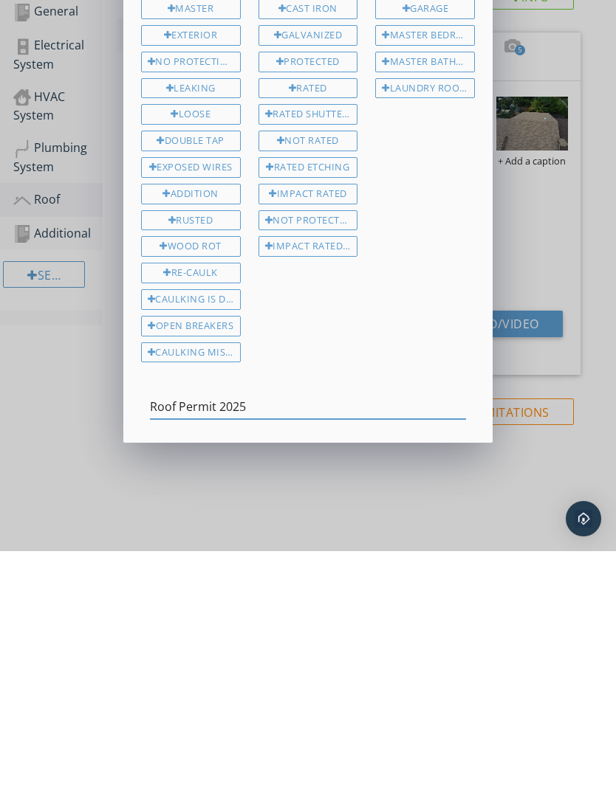
type input "Roof Permit 2025"
click at [338, 710] on div "Save Caption" at bounding box center [342, 718] width 72 height 16
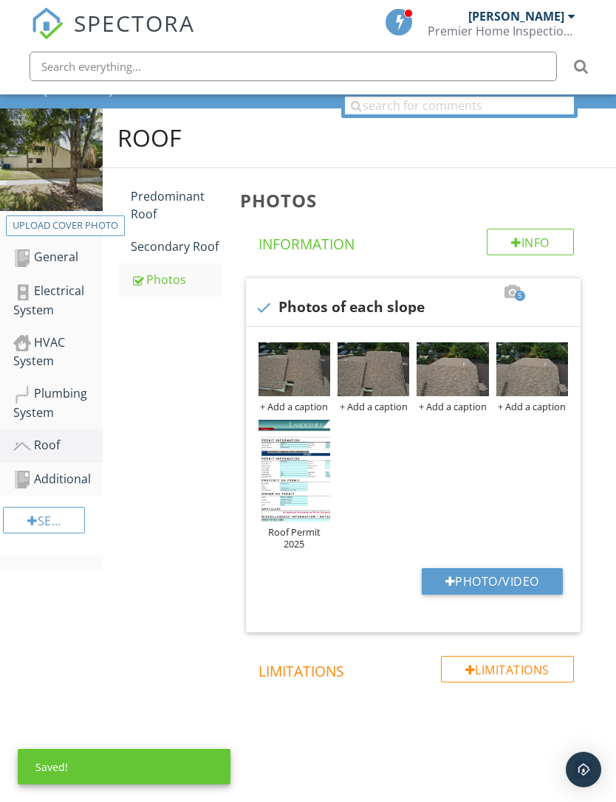
scroll to position [193, 0]
click at [51, 248] on div "General" at bounding box center [57, 257] width 89 height 19
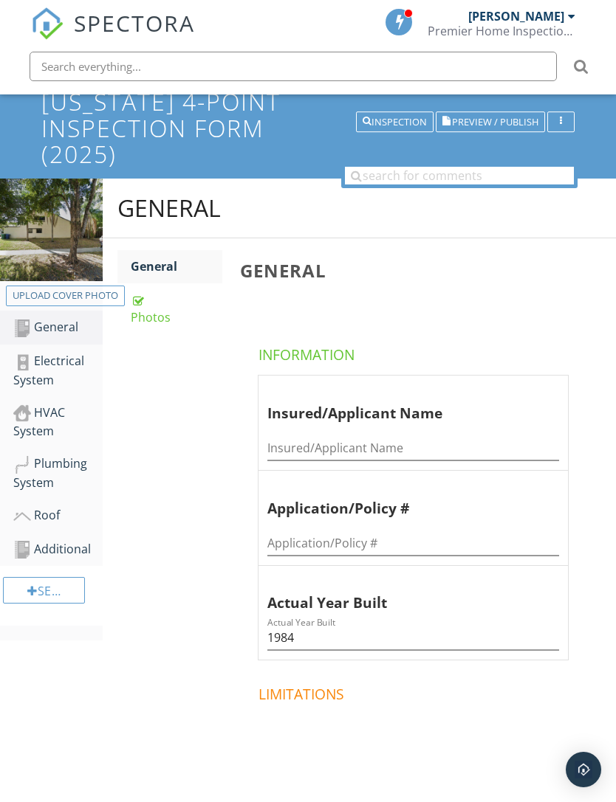
scroll to position [97, 0]
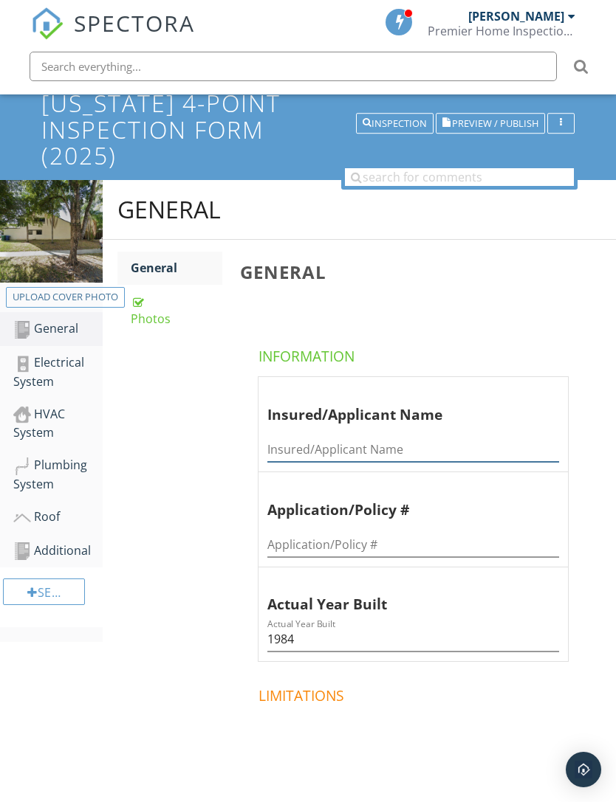
click at [327, 442] on input "Insured/Applicant Name" at bounding box center [413, 450] width 292 height 24
click at [327, 444] on input "Insured/Applicant Name" at bounding box center [413, 450] width 292 height 24
paste input "[PERSON_NAME]"
type input "[PERSON_NAME]"
click at [201, 495] on div "General General Photos General Information Insured/Applicant Name Insured/Appli…" at bounding box center [359, 567] width 513 height 775
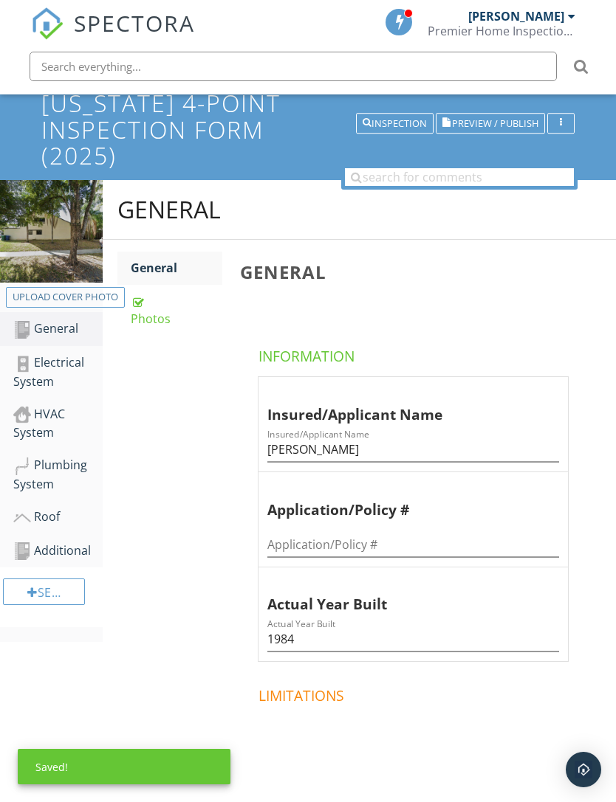
click at [72, 560] on link "Additional" at bounding box center [57, 552] width 89 height 34
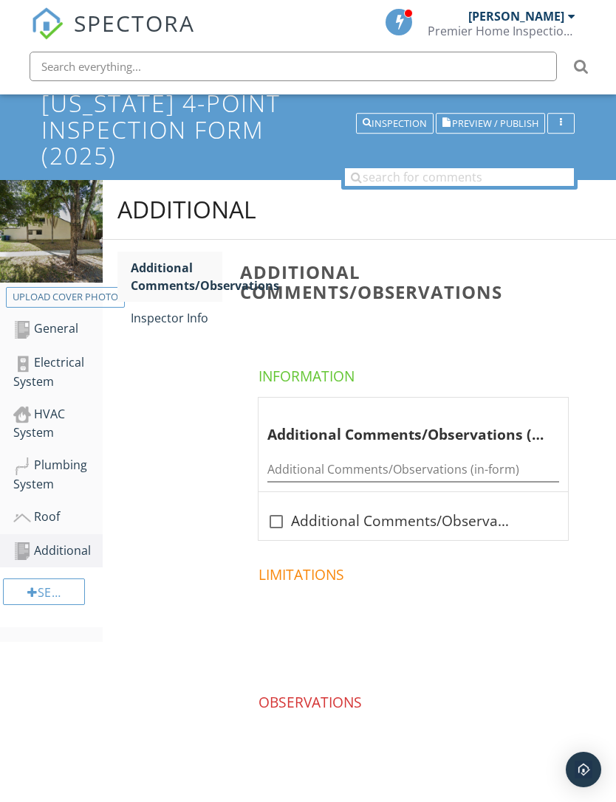
click at [190, 321] on div "Inspector Info" at bounding box center [177, 318] width 92 height 18
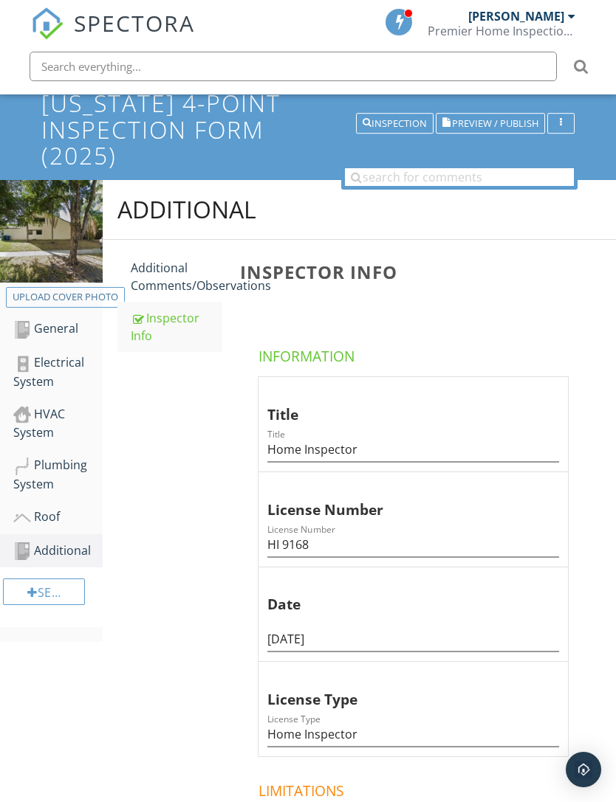
click at [52, 515] on div "Roof" at bounding box center [57, 517] width 89 height 19
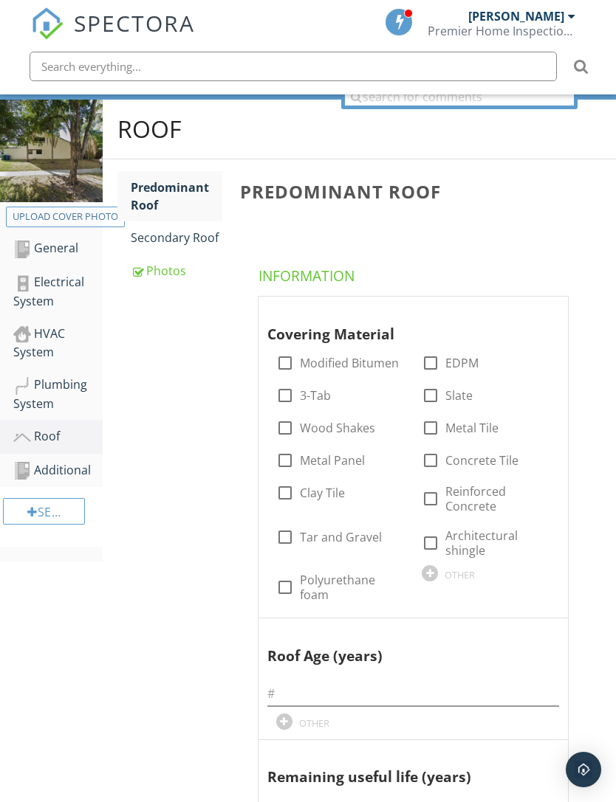
scroll to position [159, 0]
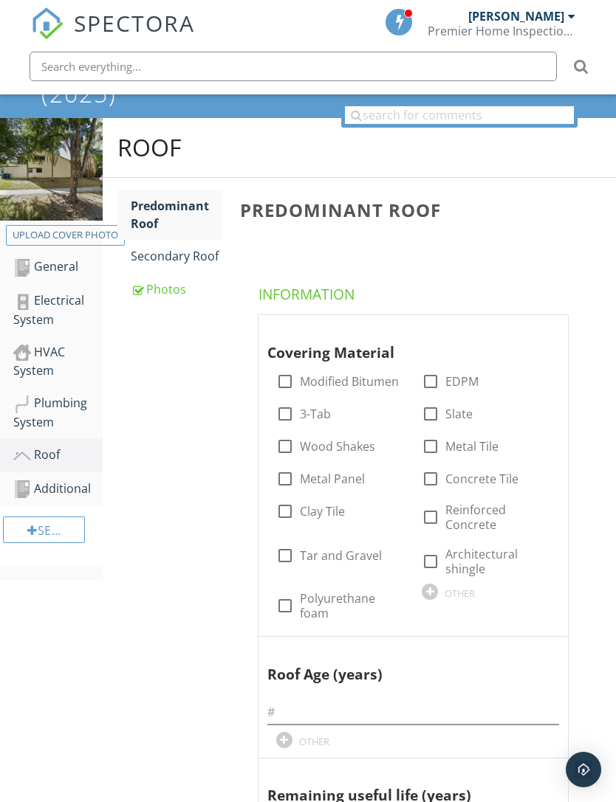
click at [173, 295] on div "Photos" at bounding box center [177, 290] width 92 height 18
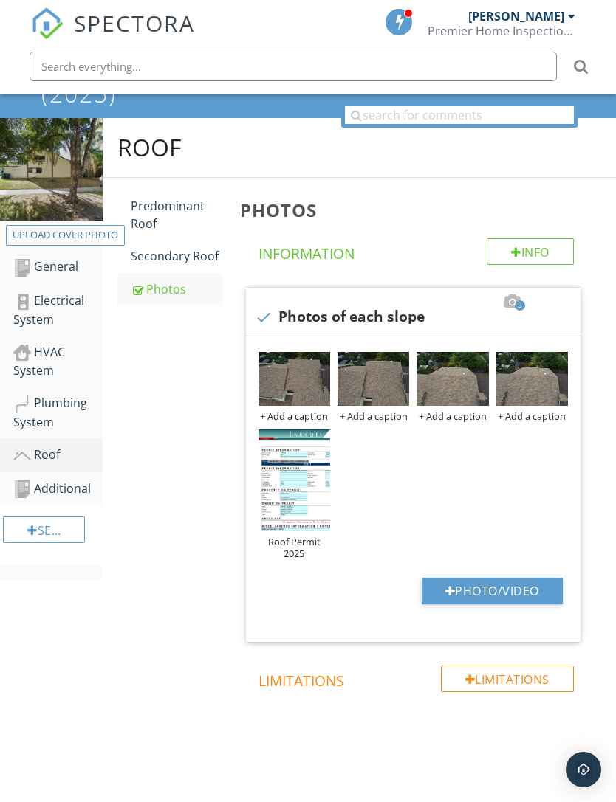
click at [309, 500] on img at bounding box center [294, 481] width 72 height 102
click at [319, 515] on img at bounding box center [294, 481] width 72 height 102
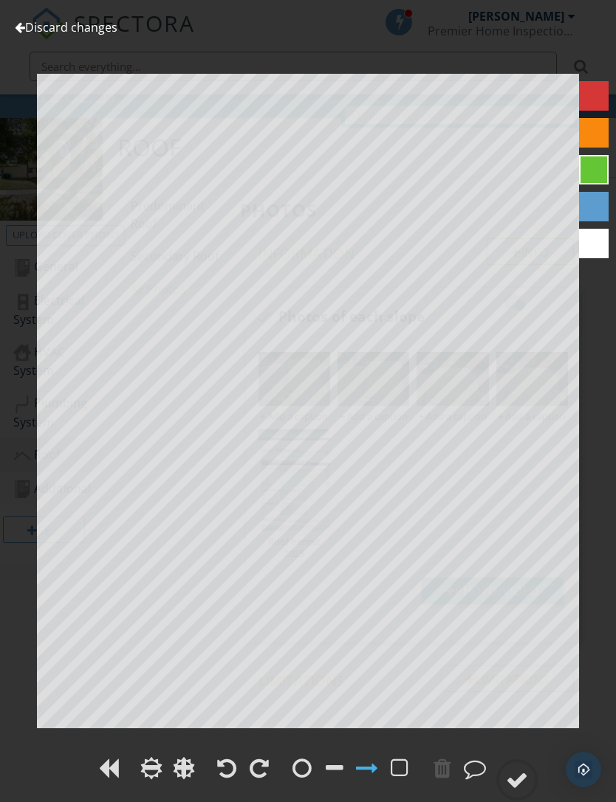
click at [75, 27] on link "Discard changes" at bounding box center [66, 27] width 103 height 16
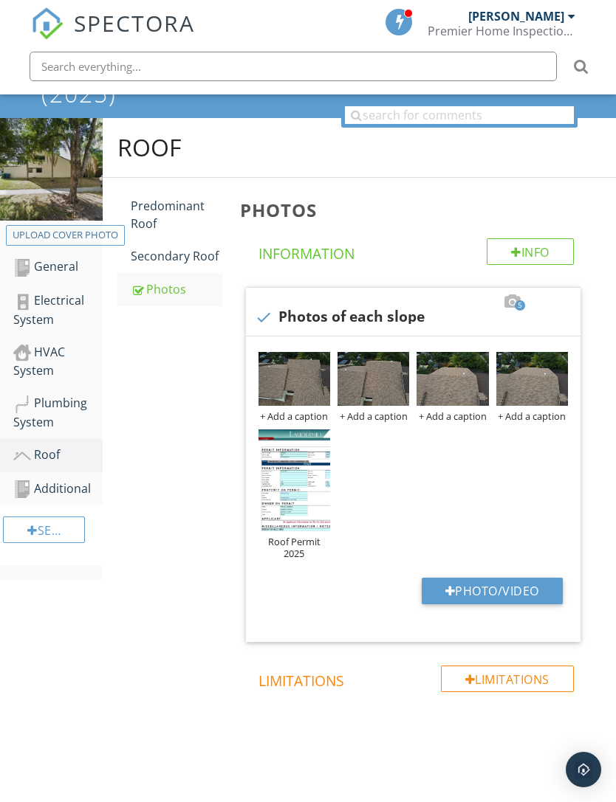
click at [173, 211] on div "Predominant Roof" at bounding box center [177, 214] width 92 height 35
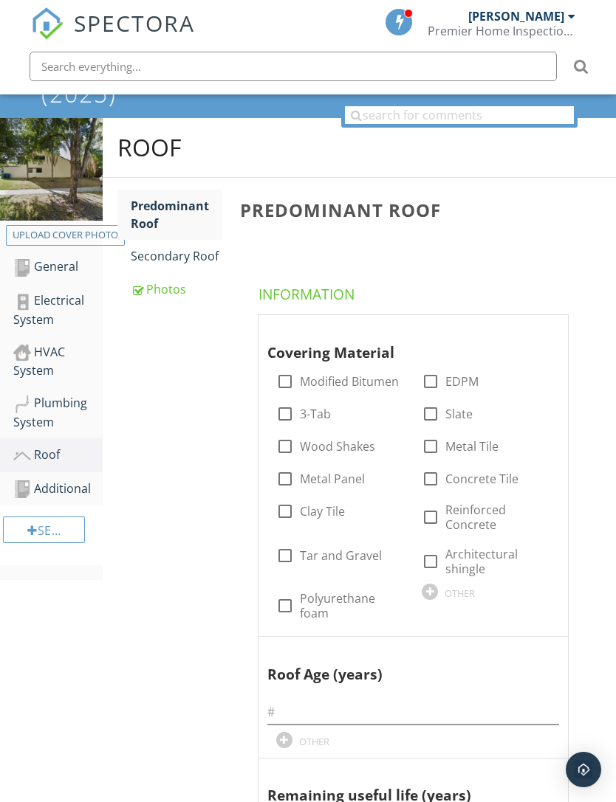
click at [476, 589] on div "OTHER" at bounding box center [486, 591] width 128 height 18
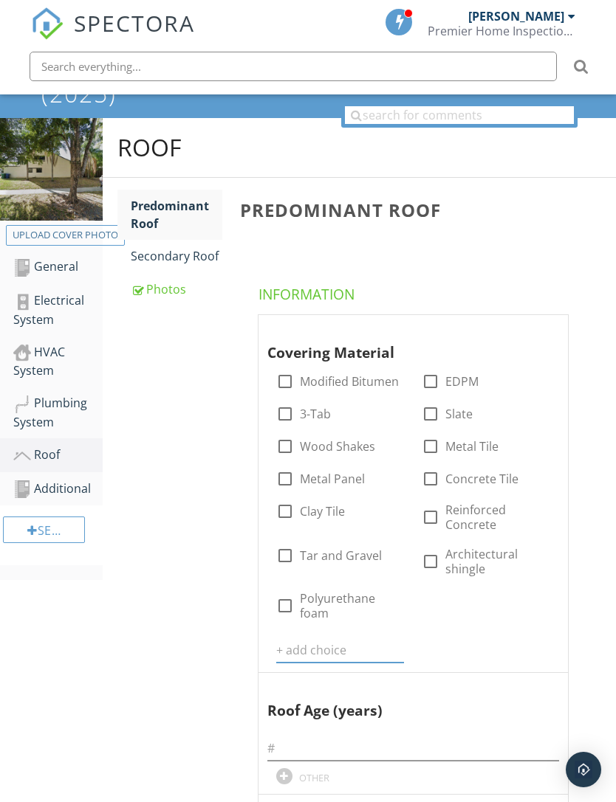
click at [382, 657] on input "text" at bounding box center [340, 651] width 128 height 24
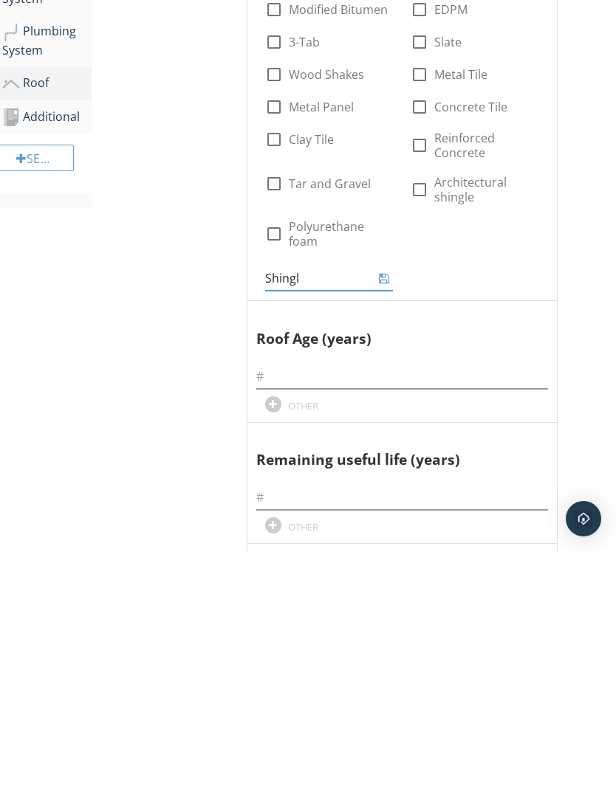
type input "Shingle"
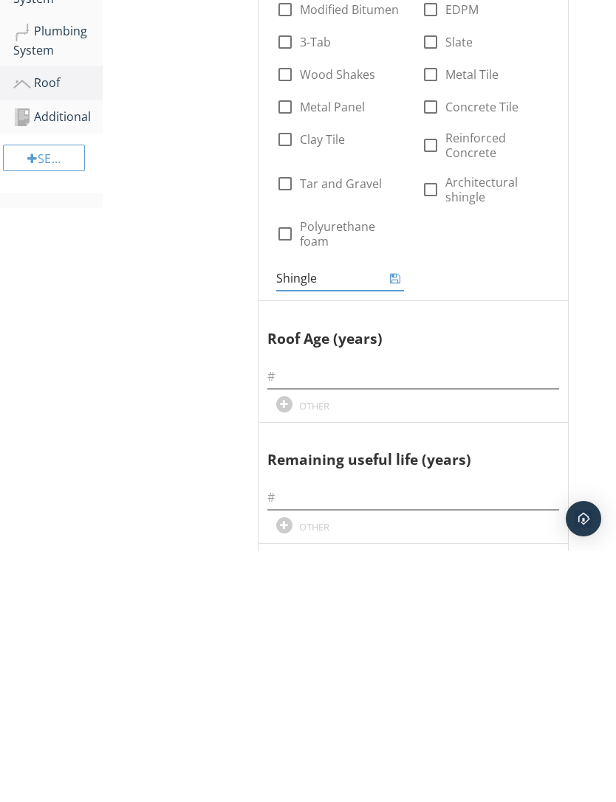
scroll to position [280, 0]
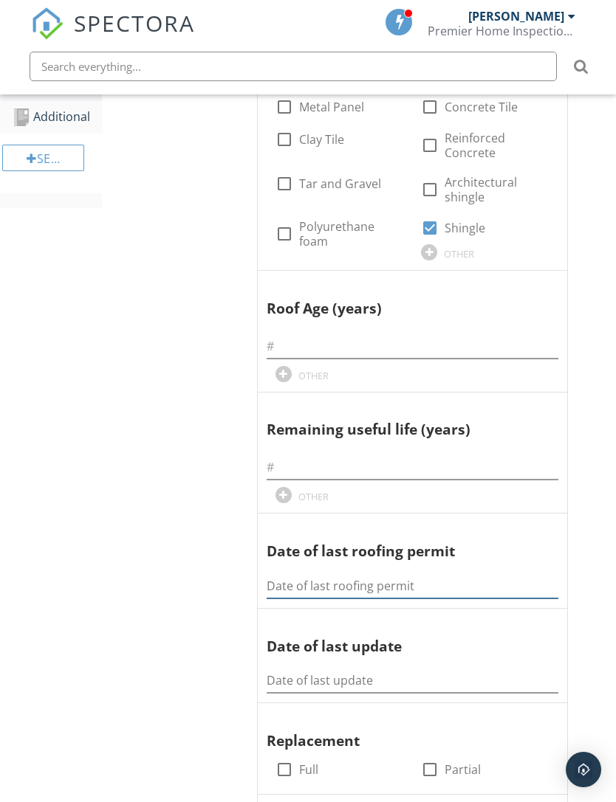
click at [348, 581] on input "Date of last roofing permit" at bounding box center [413, 586] width 292 height 24
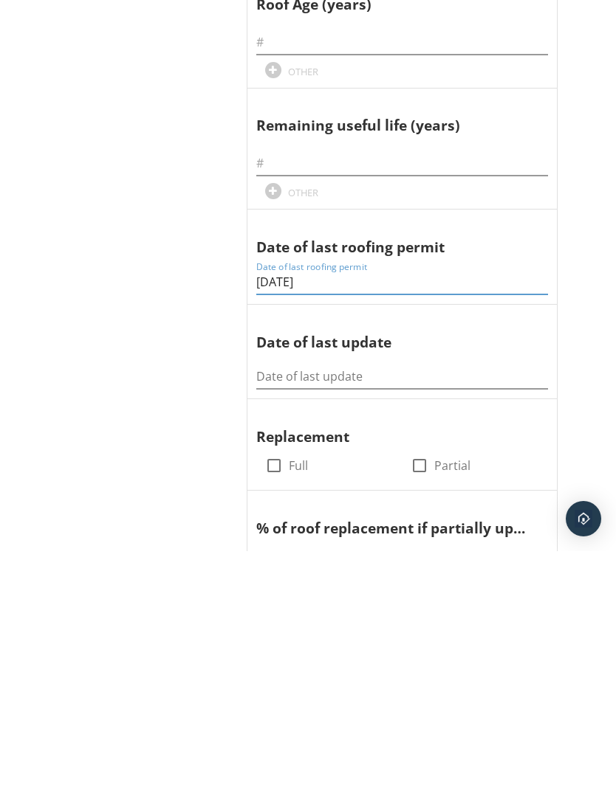
type input "[DATE]"
click at [386, 616] on input "Date of last update" at bounding box center [402, 628] width 292 height 24
click at [385, 616] on input "Date of last update" at bounding box center [402, 628] width 292 height 24
type input "[DATE]"
click at [199, 494] on div "Roof Predominant Roof Secondary Roof Photos Predominant Roof Information Coveri…" at bounding box center [348, 750] width 513 height 2114
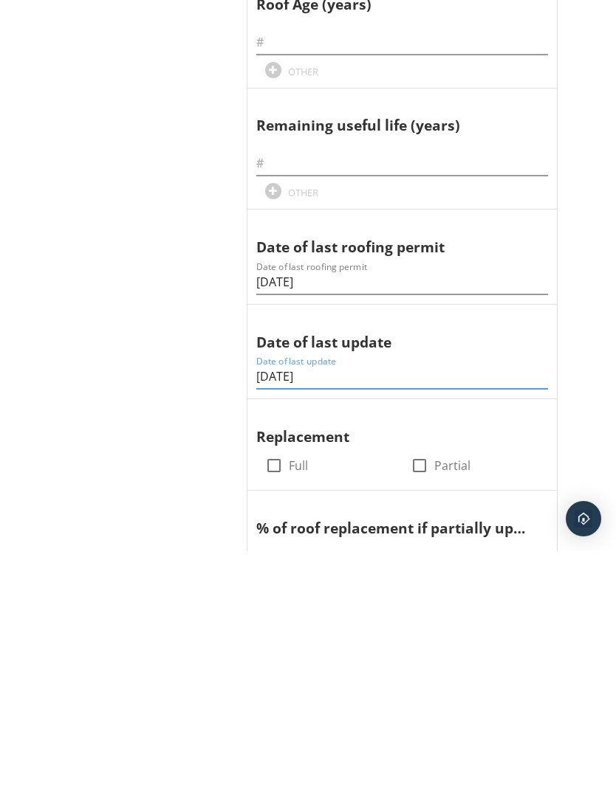
scroll to position [835, 11]
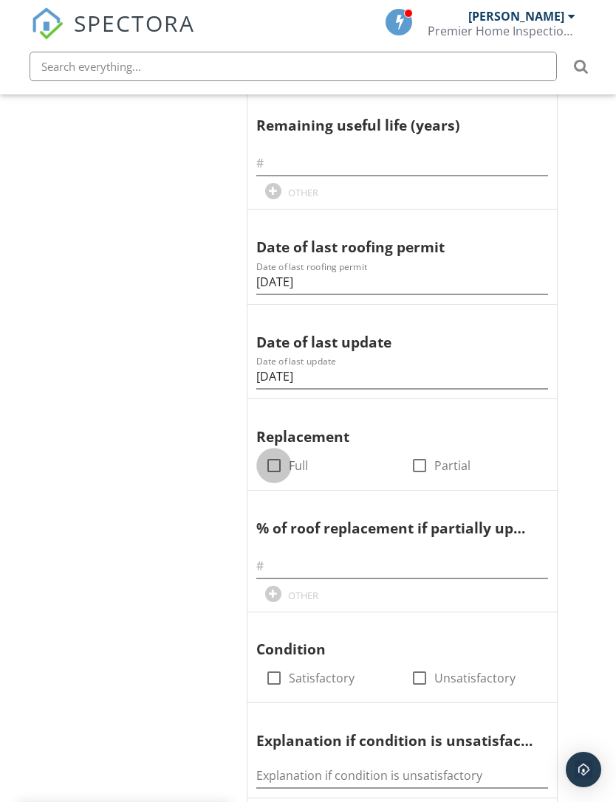
click at [283, 460] on div at bounding box center [273, 465] width 25 height 25
checkbox input "true"
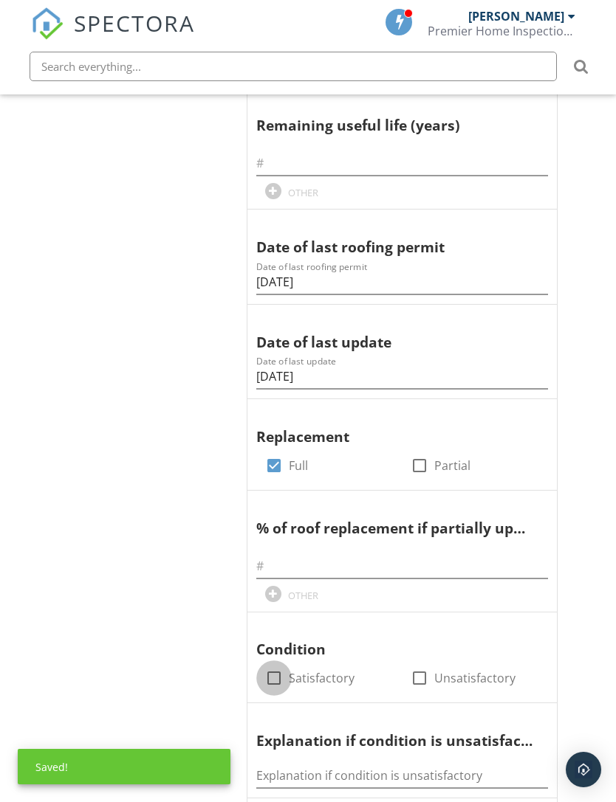
click at [278, 673] on div at bounding box center [273, 678] width 25 height 25
checkbox input "true"
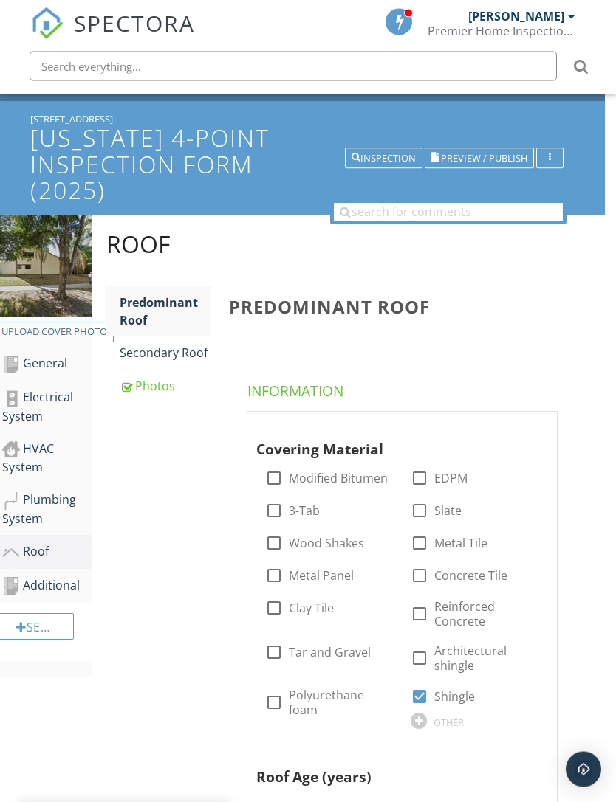
scroll to position [62, 11]
click at [69, 581] on div "Additional" at bounding box center [46, 586] width 89 height 19
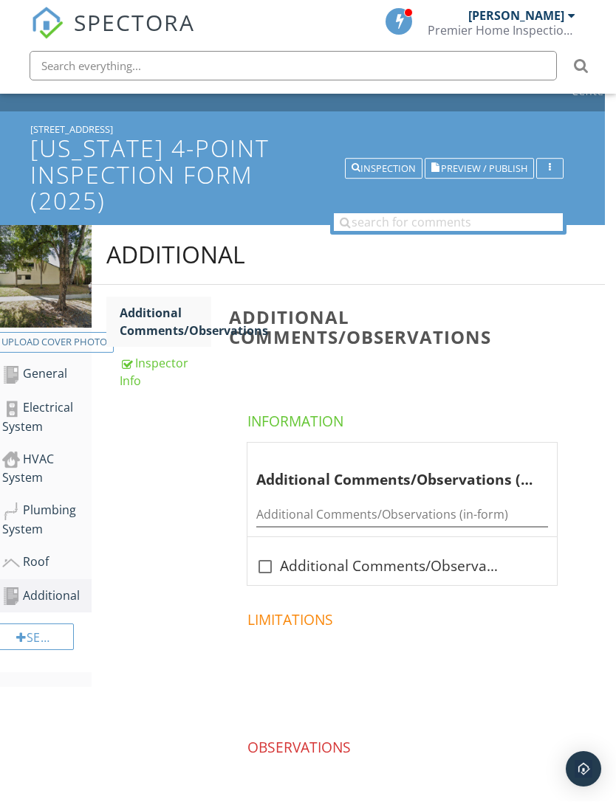
click at [150, 371] on div "Inspector Info" at bounding box center [166, 372] width 92 height 35
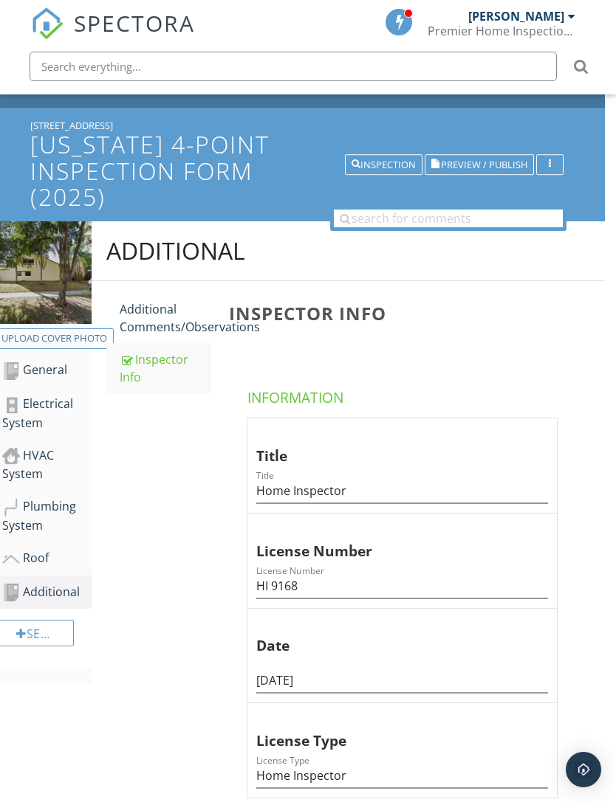
scroll to position [24, 11]
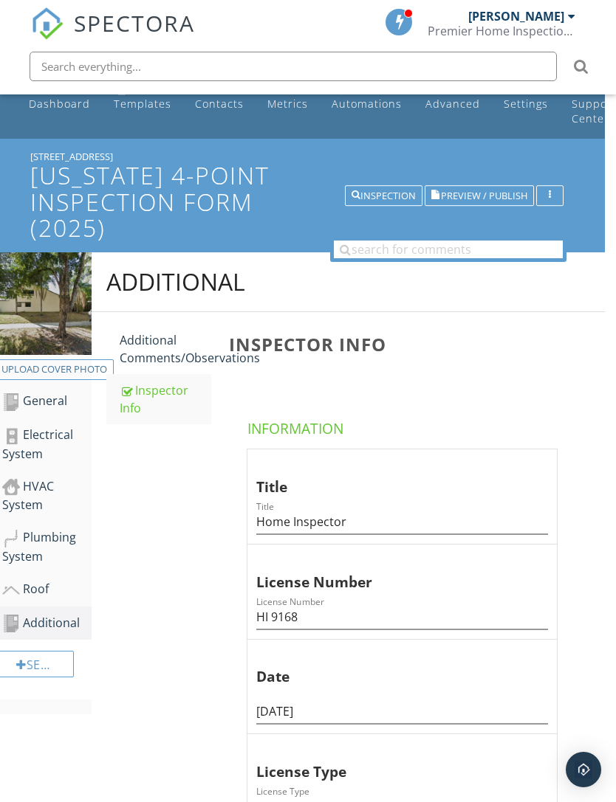
click at [41, 584] on div "Roof" at bounding box center [46, 589] width 89 height 19
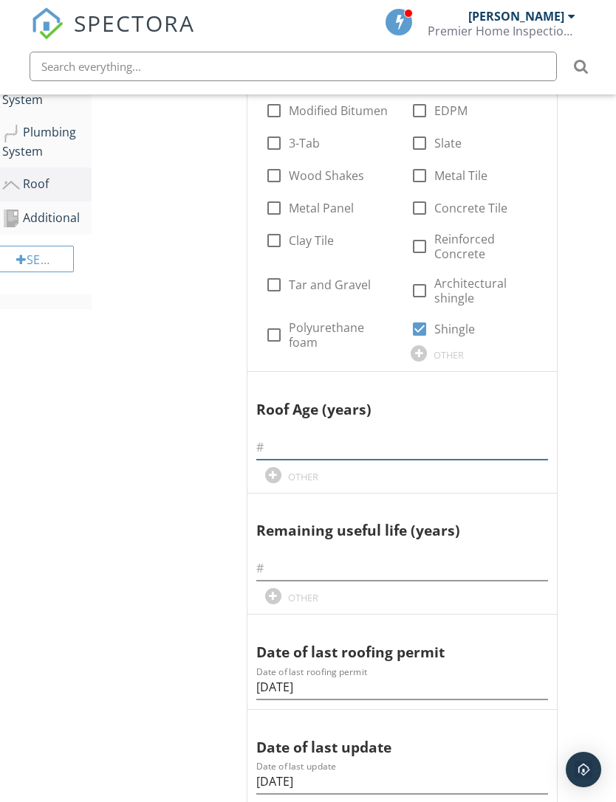
click at [362, 455] on input "text" at bounding box center [402, 448] width 292 height 24
type input "1"
click at [308, 572] on input "text" at bounding box center [402, 569] width 292 height 24
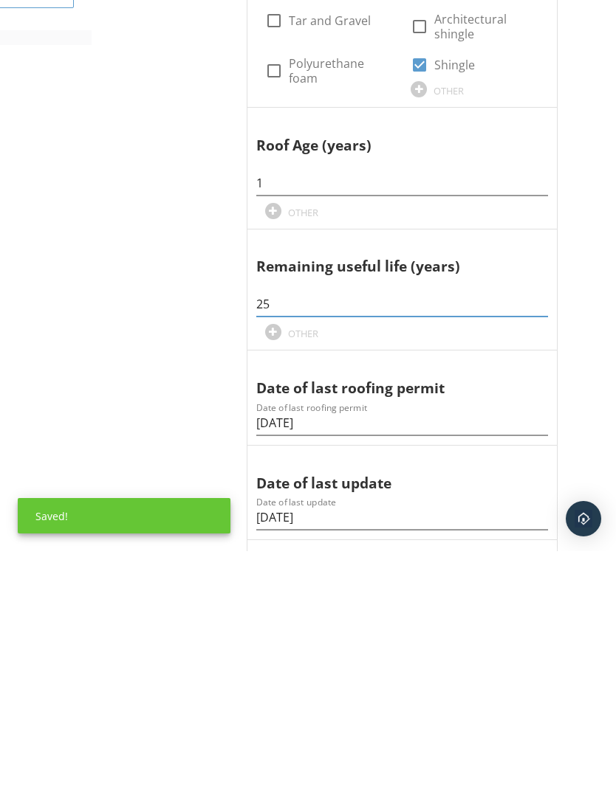
type input "25"
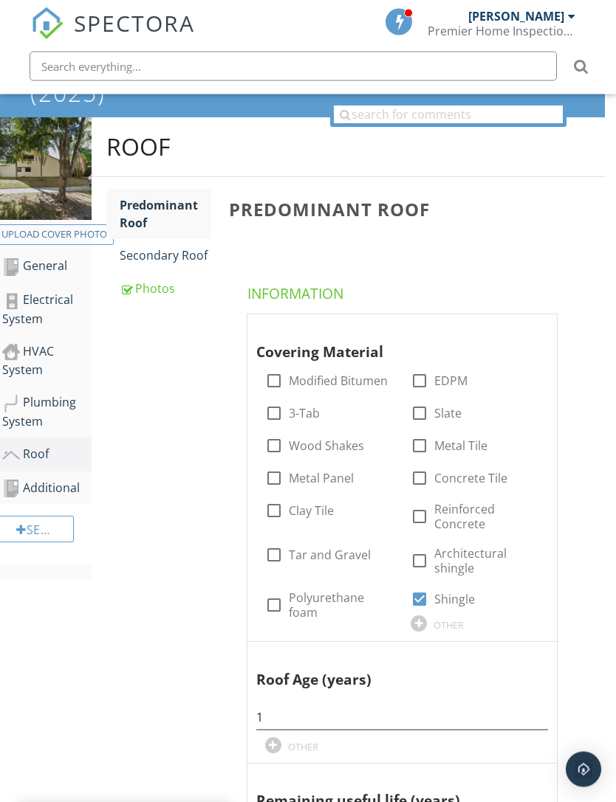
scroll to position [159, 11]
click at [39, 363] on div "HVAC System" at bounding box center [46, 361] width 89 height 37
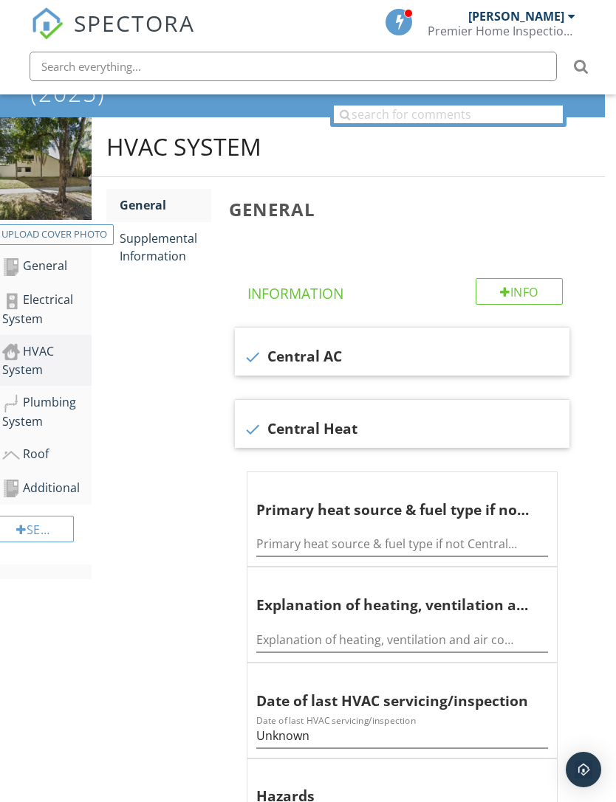
click at [169, 260] on div "Supplemental Information" at bounding box center [166, 247] width 92 height 35
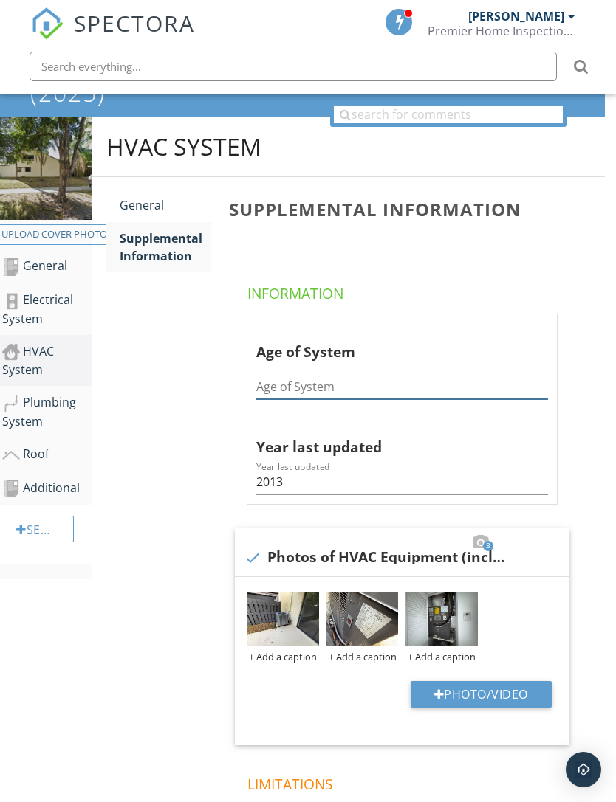
click at [390, 393] on input "Age of System" at bounding box center [402, 387] width 292 height 24
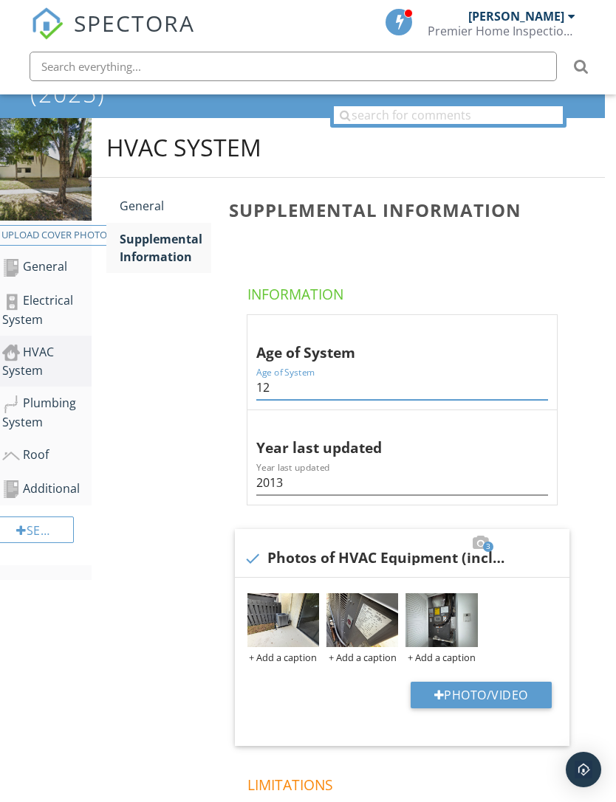
type input "12"
click at [173, 484] on div "HVAC System General Supplemental Information Supplemental Information Informati…" at bounding box center [348, 581] width 513 height 926
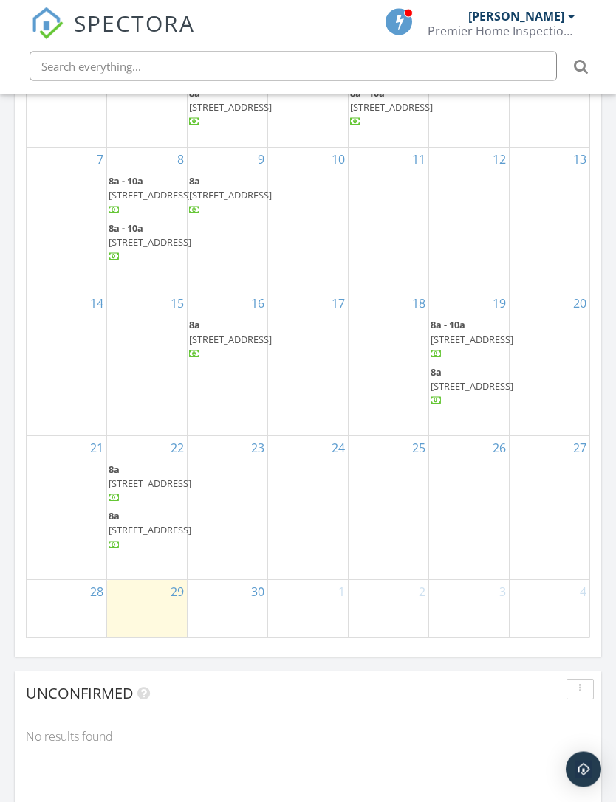
scroll to position [1677, 0]
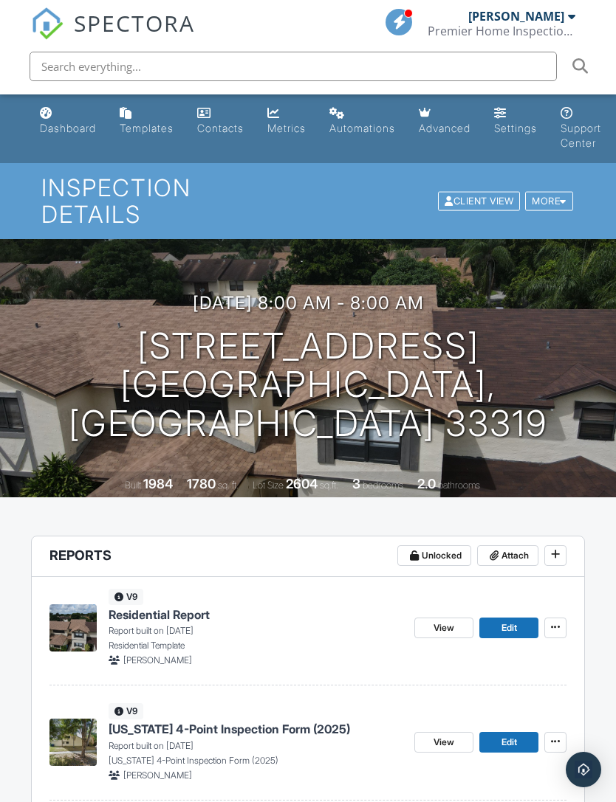
click at [271, 295] on h3 "09/22/2025 8:00 am - 8:00 am" at bounding box center [308, 303] width 231 height 20
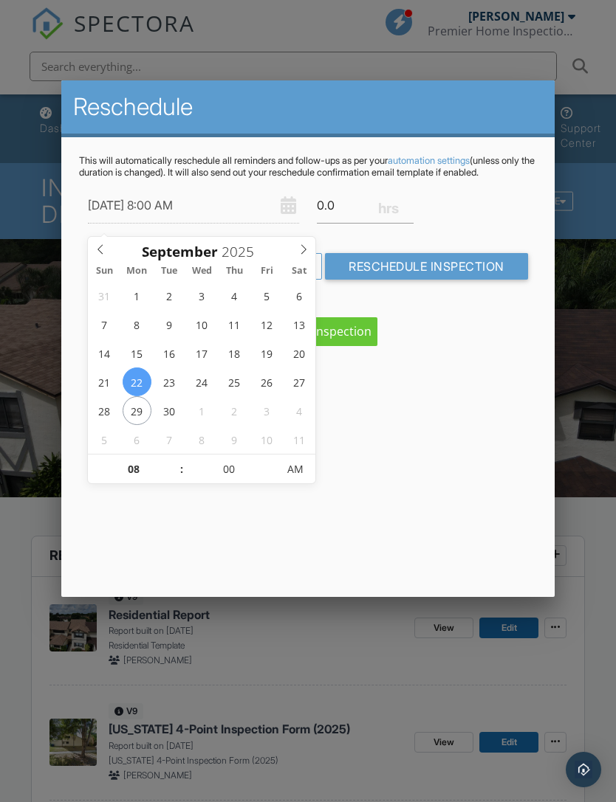
type input "09/26/2025 8:00 AM"
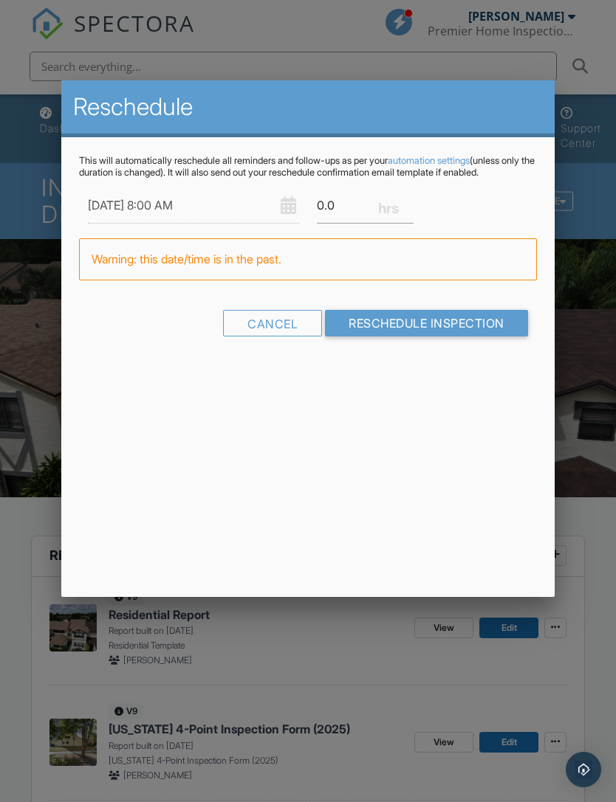
click at [401, 337] on input "Reschedule Inspection" at bounding box center [426, 323] width 203 height 27
type input "0"
type input "2"
click at [422, 337] on input "Reschedule Inspection" at bounding box center [426, 323] width 203 height 27
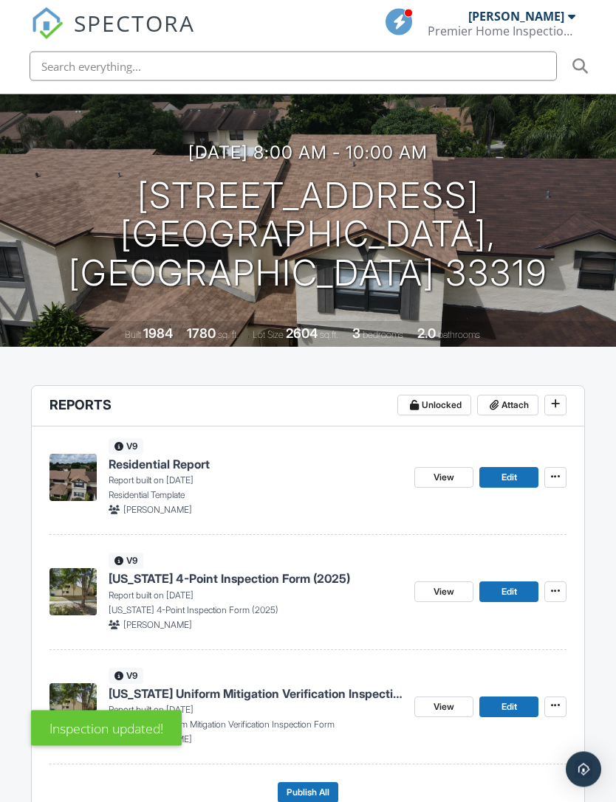
scroll to position [153, 0]
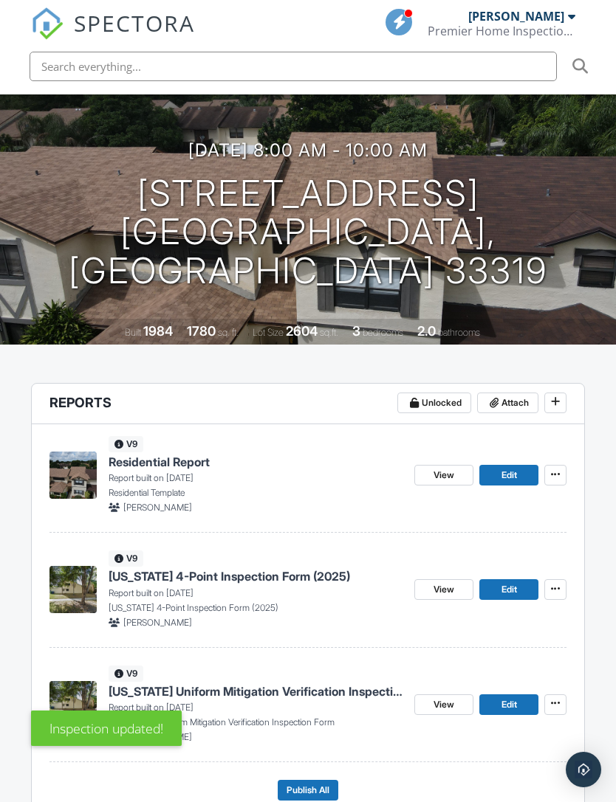
click at [501, 582] on span "Edit" at bounding box center [509, 589] width 16 height 15
click at [498, 580] on link "Edit" at bounding box center [508, 590] width 59 height 21
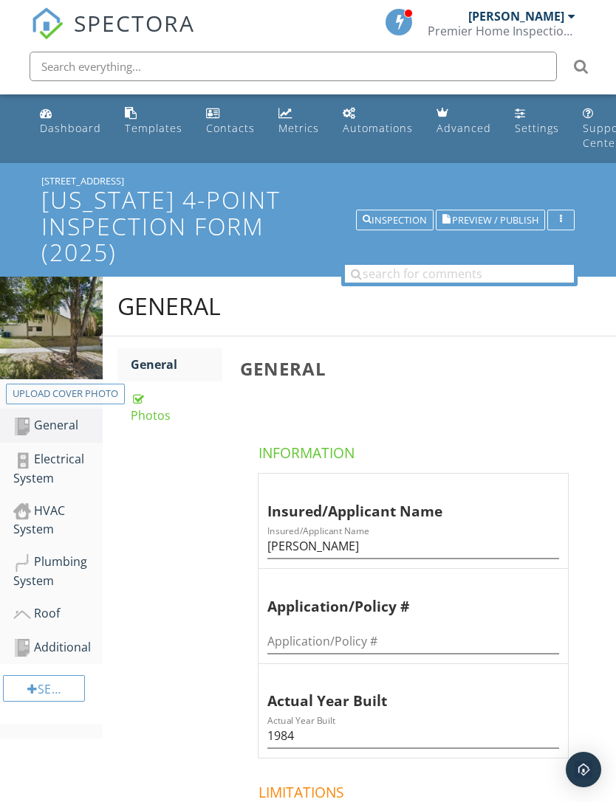
click at [78, 641] on div "Additional" at bounding box center [57, 648] width 89 height 19
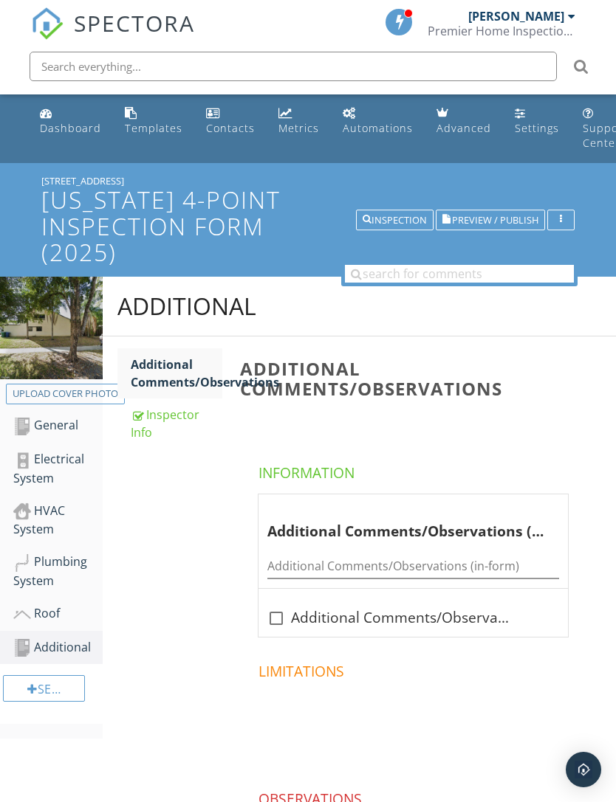
click at [173, 427] on div "Inspector Info" at bounding box center [177, 423] width 92 height 35
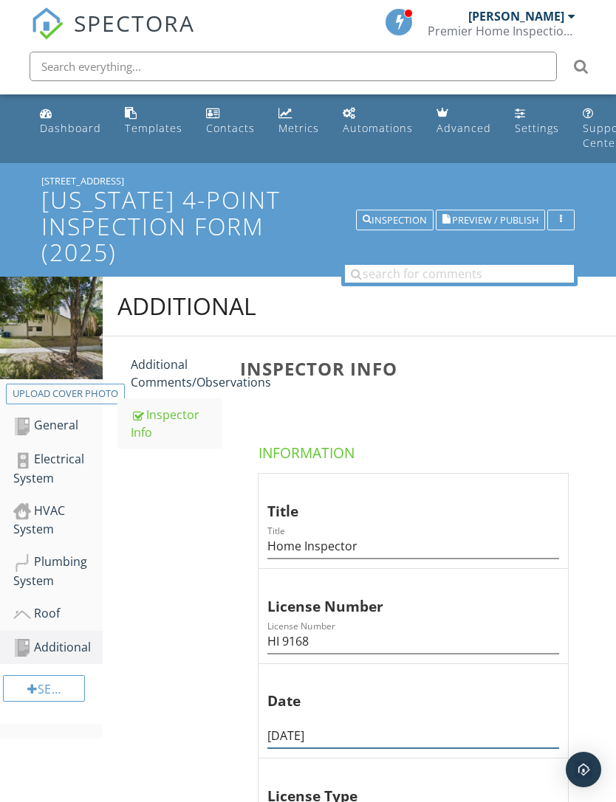
click at [297, 728] on input "[DATE]" at bounding box center [413, 736] width 292 height 24
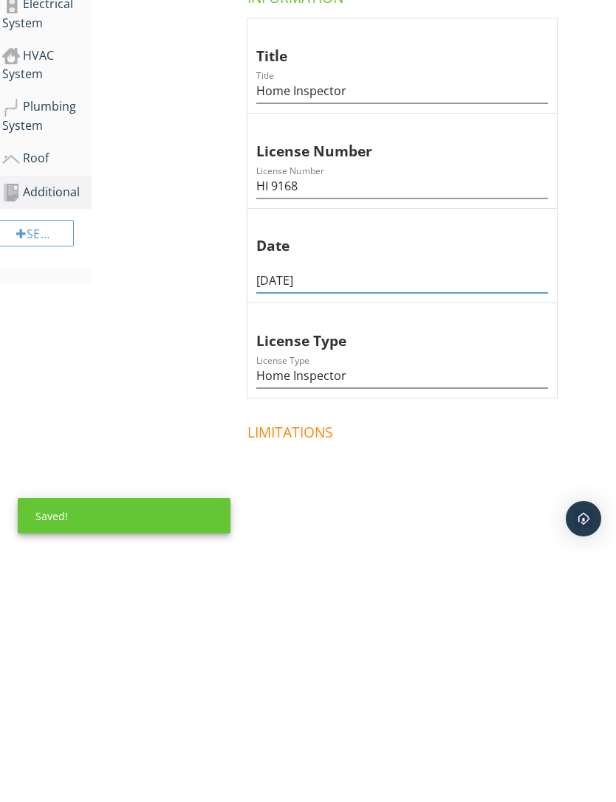
click at [179, 450] on div "Additional Additional Comments/Observations Inspector Info Inspector Info Infor…" at bounding box center [348, 507] width 513 height 870
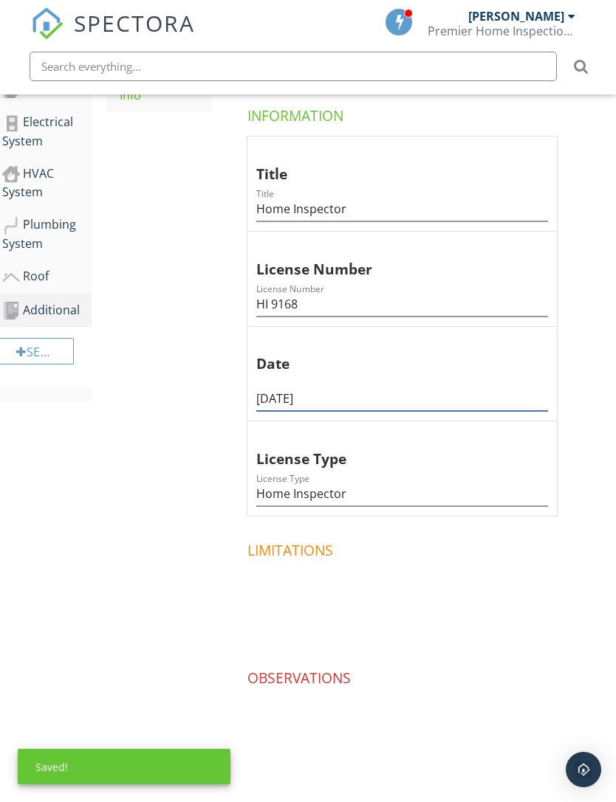
click at [278, 395] on input "[DATE]" at bounding box center [402, 399] width 292 height 24
click at [278, 403] on input "[DATE]" at bounding box center [402, 399] width 292 height 24
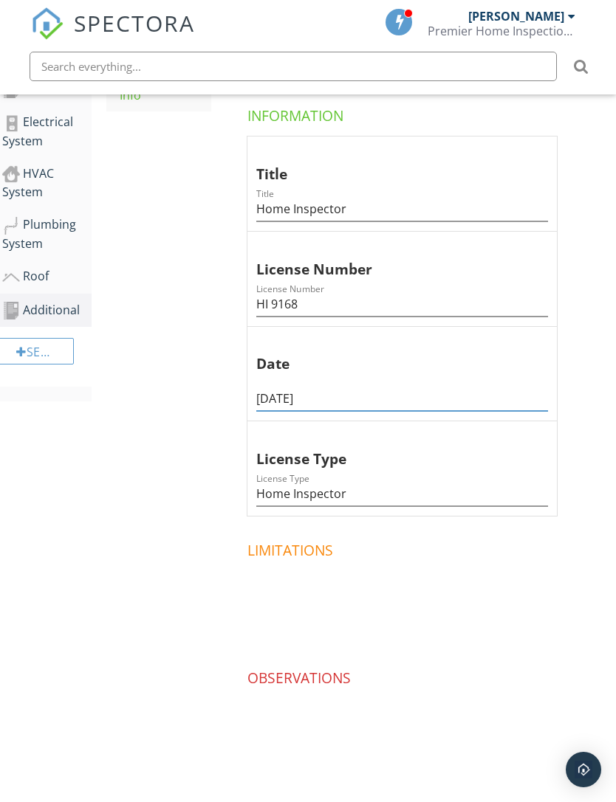
click at [277, 391] on input "[DATE]" at bounding box center [402, 399] width 292 height 24
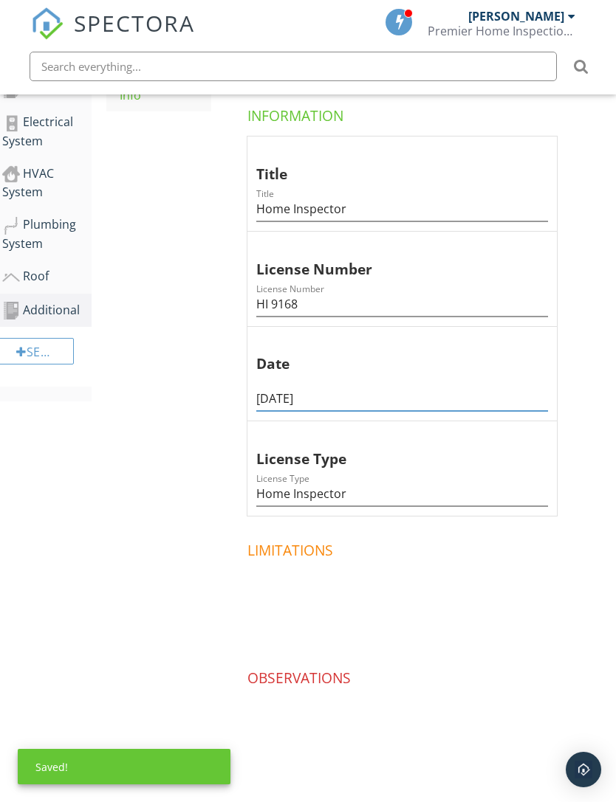
type input "[DATE]"
click at [179, 433] on div "Additional Additional Comments/Observations Inspector Info Inspector Info Infor…" at bounding box center [348, 374] width 513 height 870
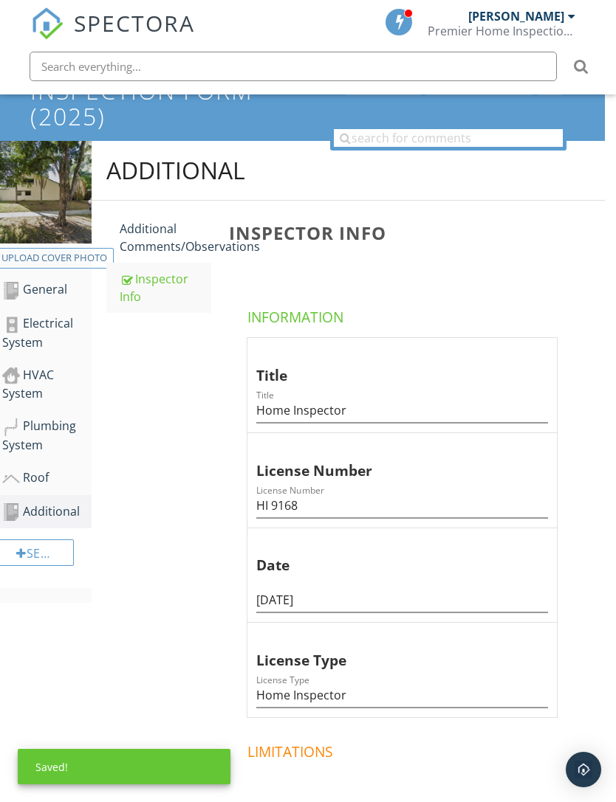
scroll to position [0, 11]
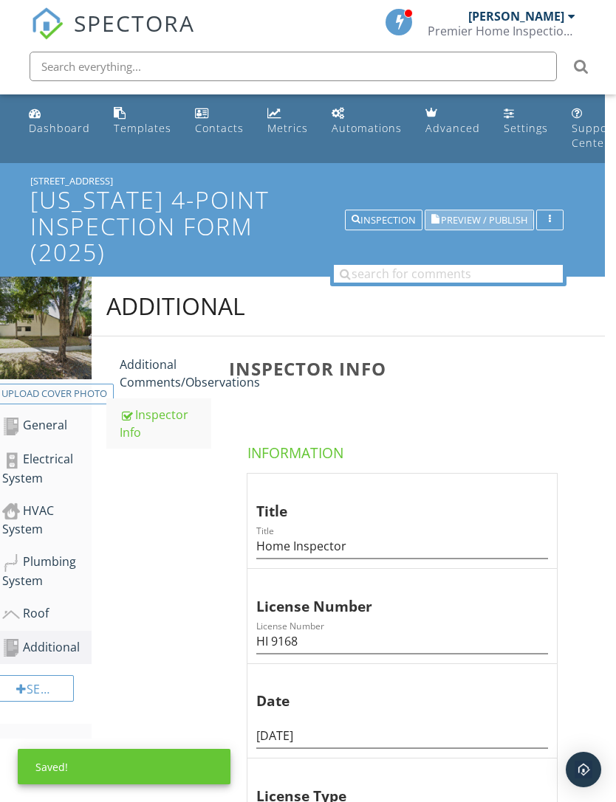
click at [493, 224] on span "Preview / Publish" at bounding box center [484, 221] width 86 height 10
click at [496, 219] on span "Preview / Publish" at bounding box center [484, 221] width 86 height 10
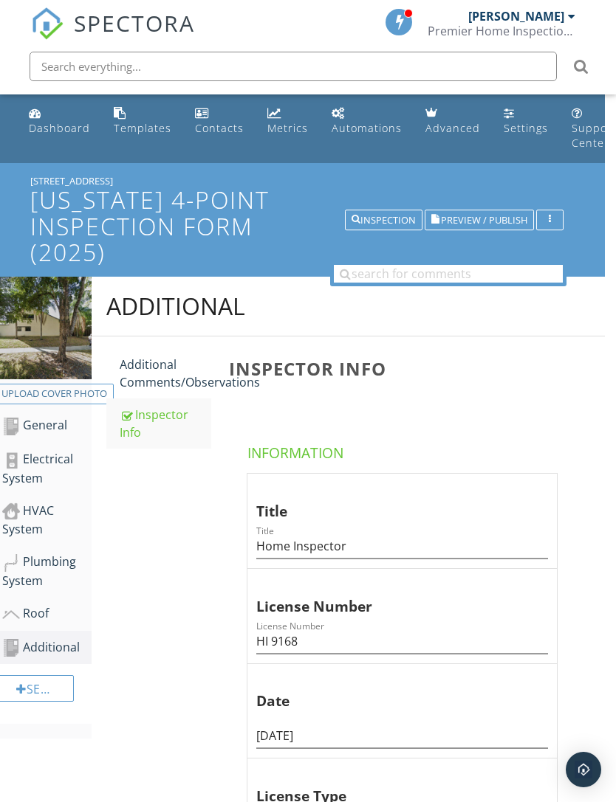
click at [49, 426] on div "General" at bounding box center [46, 425] width 89 height 19
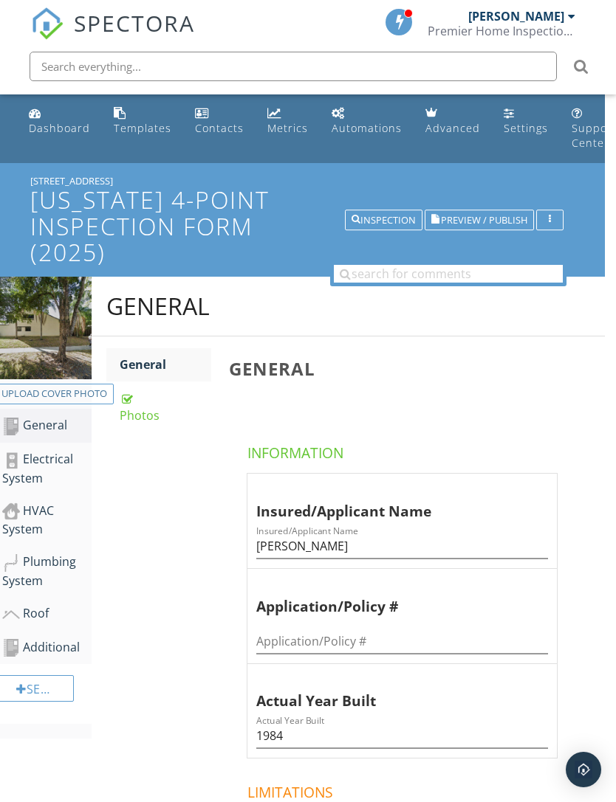
click at [53, 451] on div "Electrical System" at bounding box center [46, 468] width 89 height 37
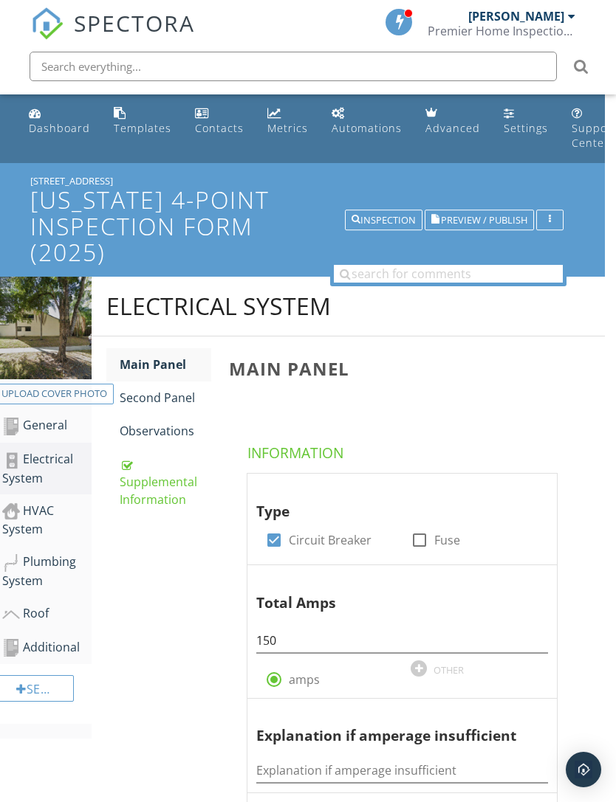
click at [174, 396] on div "Second Panel" at bounding box center [166, 398] width 92 height 18
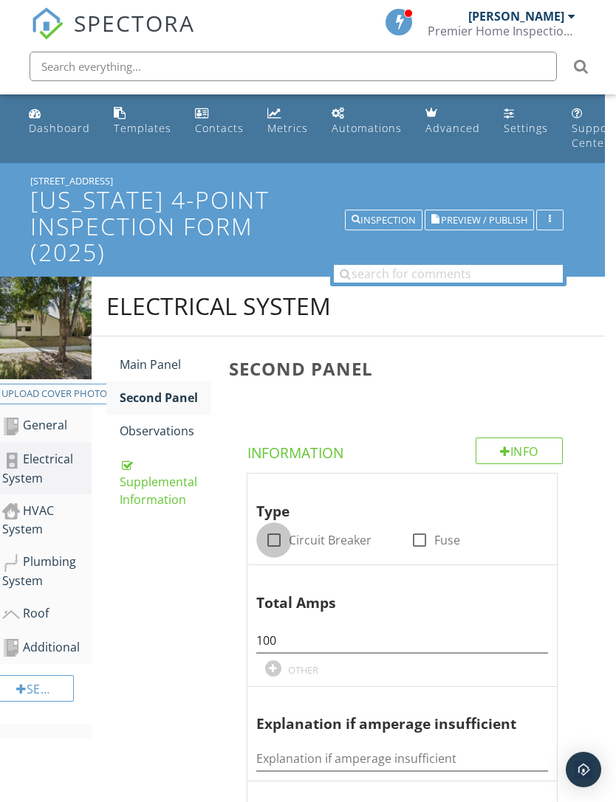
click at [283, 534] on div at bounding box center [273, 540] width 25 height 25
checkbox input "true"
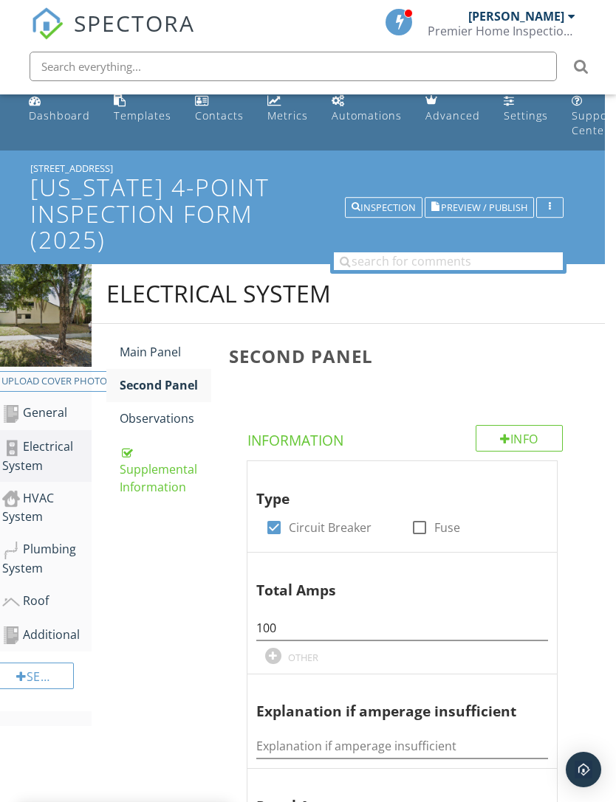
scroll to position [15, 11]
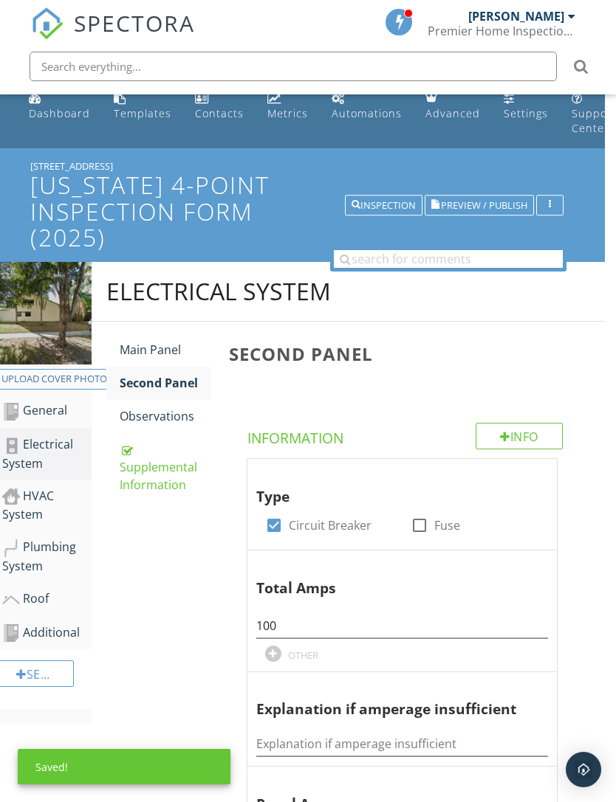
click at [46, 495] on div "HVAC System" at bounding box center [46, 505] width 89 height 37
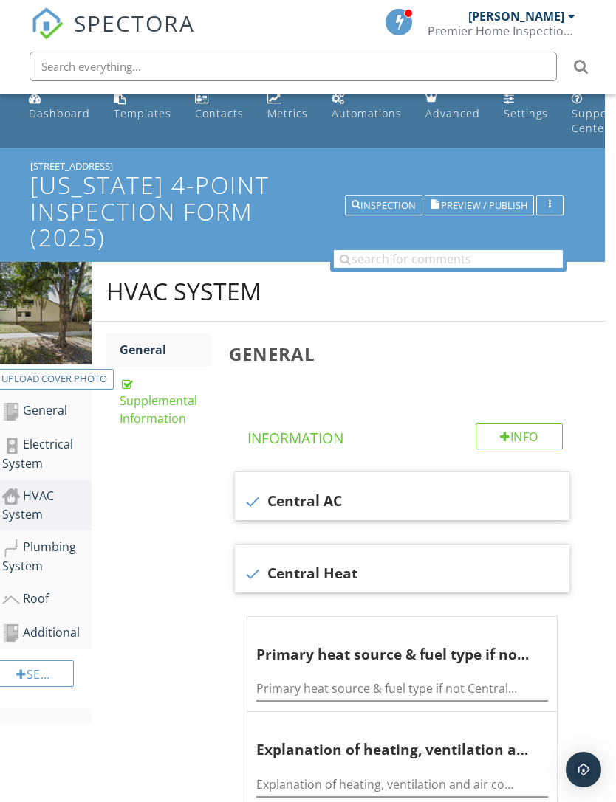
click at [42, 556] on div "Plumbing System" at bounding box center [46, 556] width 89 height 37
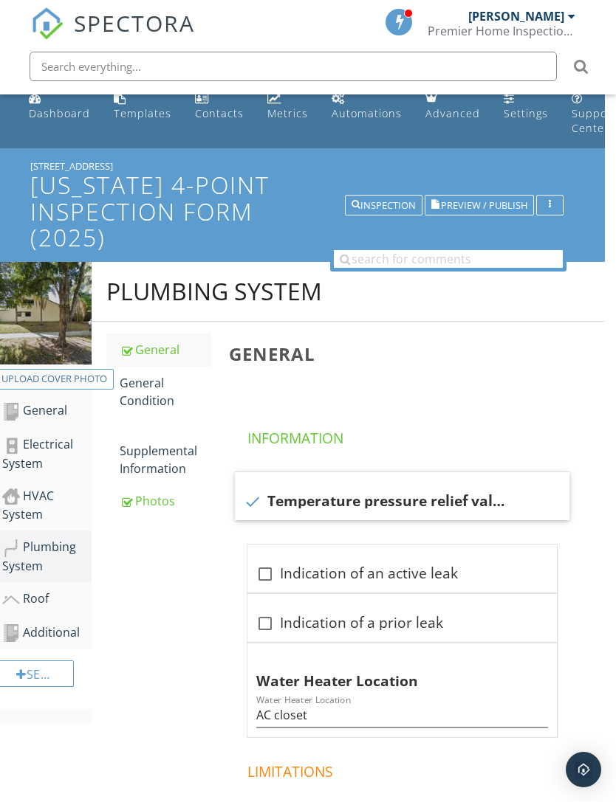
click at [31, 592] on div "Roof" at bounding box center [46, 599] width 89 height 19
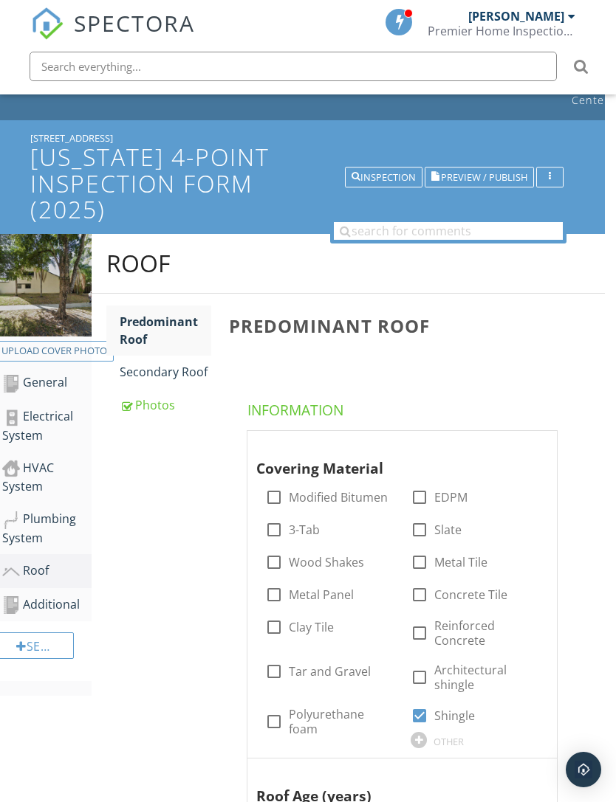
scroll to position [121, 11]
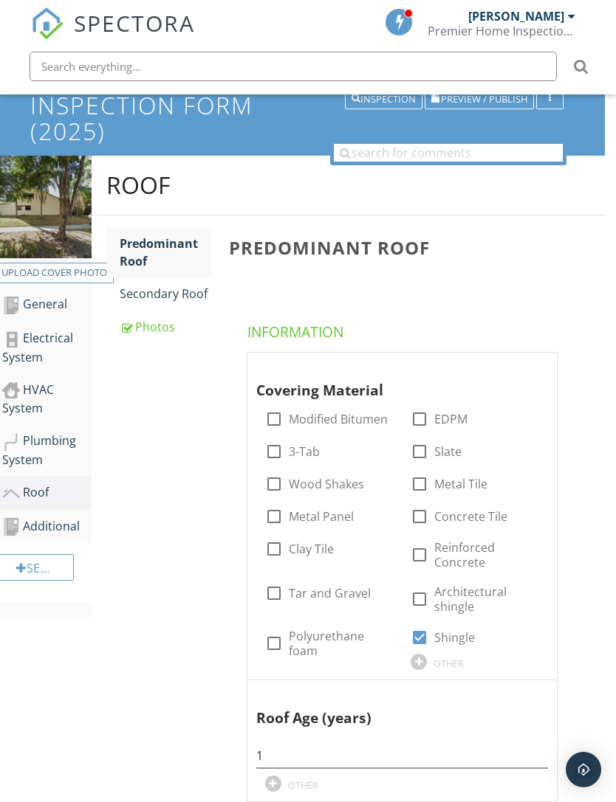
click at [58, 526] on div "Additional" at bounding box center [46, 527] width 89 height 19
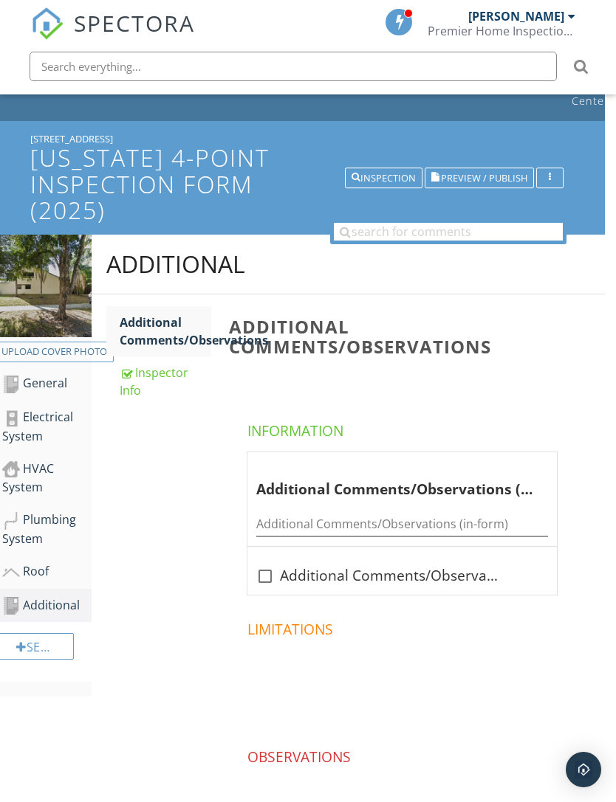
scroll to position [0, 11]
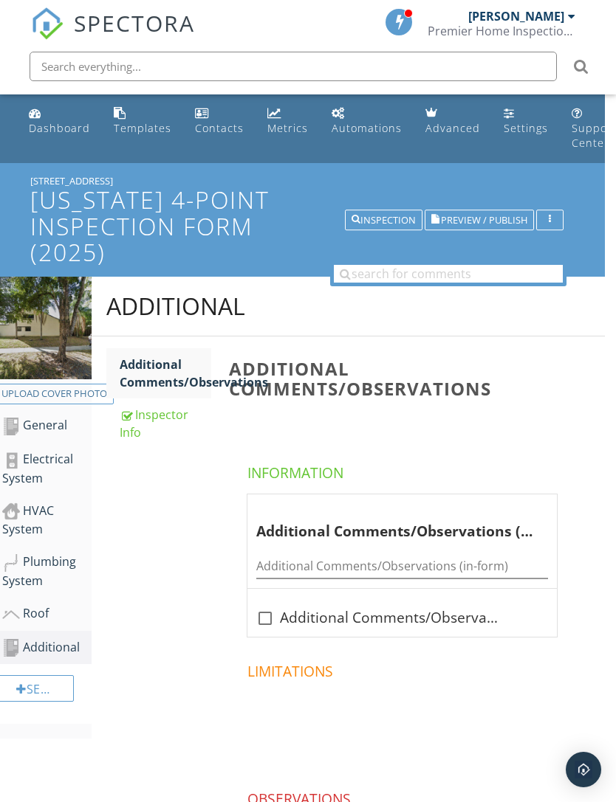
click at [485, 231] on h1 "[US_STATE] 4-Point Inspection Form (2025)" at bounding box center [296, 226] width 533 height 78
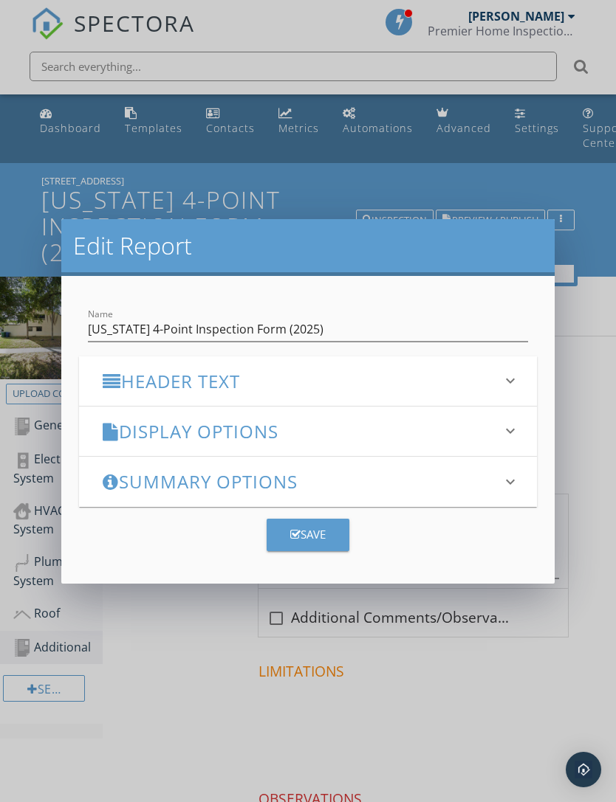
click at [504, 224] on div "Edit Report" at bounding box center [307, 247] width 492 height 57
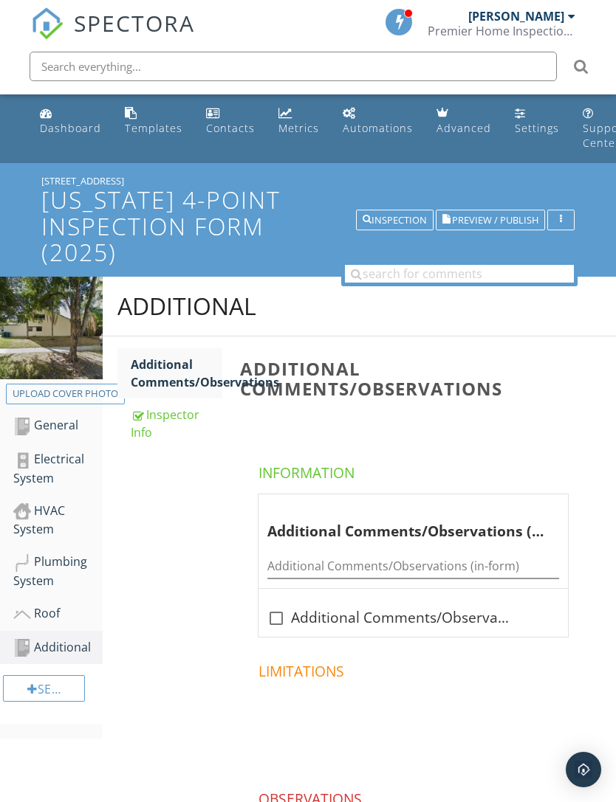
click at [521, 196] on h1 "[US_STATE] 4-Point Inspection Form (2025)" at bounding box center [307, 226] width 533 height 78
click at [489, 219] on span "Preview / Publish" at bounding box center [495, 221] width 86 height 10
click at [48, 565] on div "Plumbing System" at bounding box center [57, 571] width 89 height 37
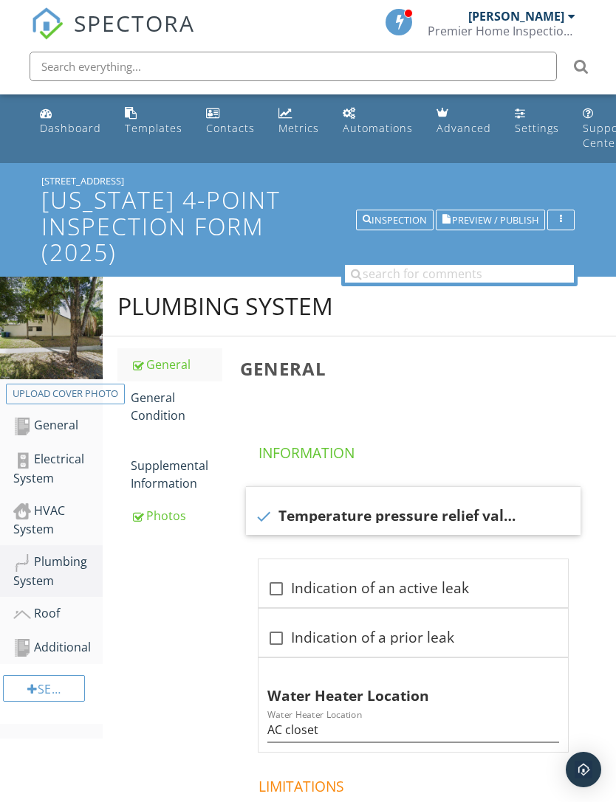
click at [27, 519] on div at bounding box center [22, 512] width 18 height 18
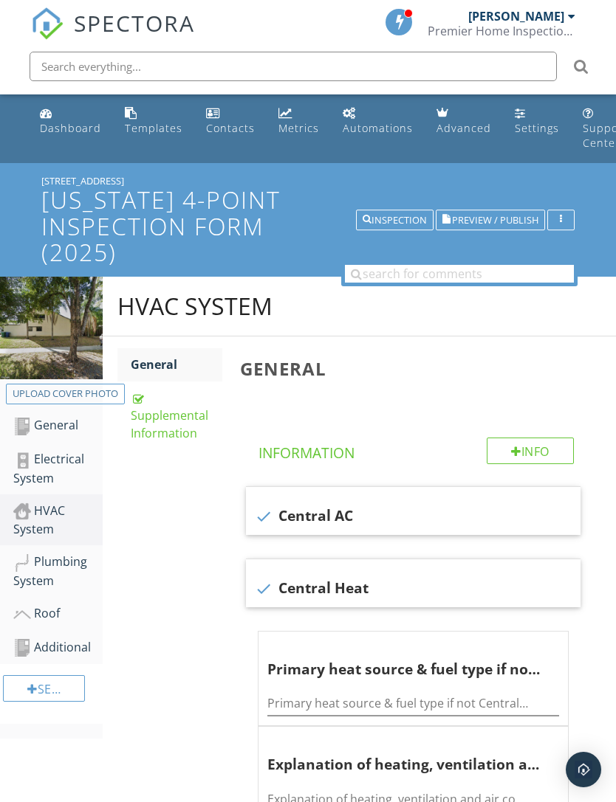
click at [190, 426] on div "Supplemental Information" at bounding box center [177, 415] width 92 height 53
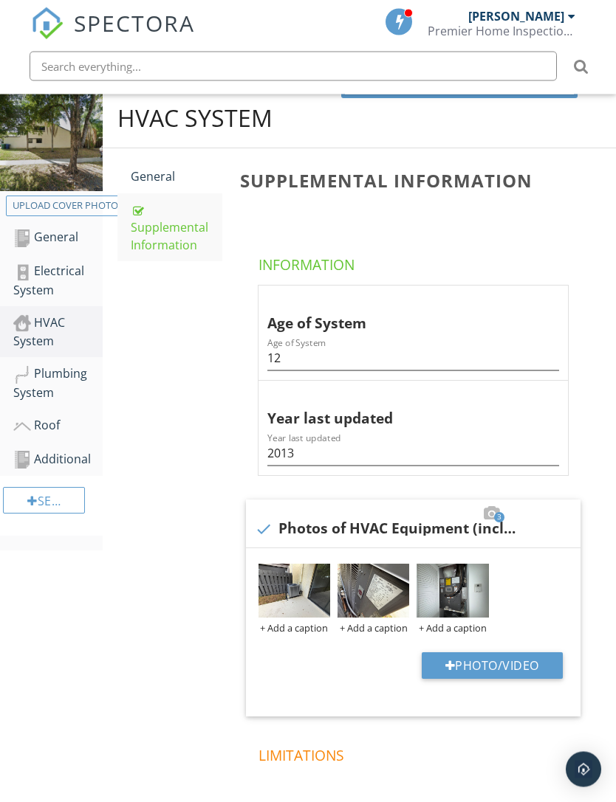
scroll to position [189, 0]
click at [484, 673] on button "Photo/Video" at bounding box center [492, 665] width 141 height 27
type input "C:\fakepath\IMG_4640.jpeg"
